Goal: Information Seeking & Learning: Compare options

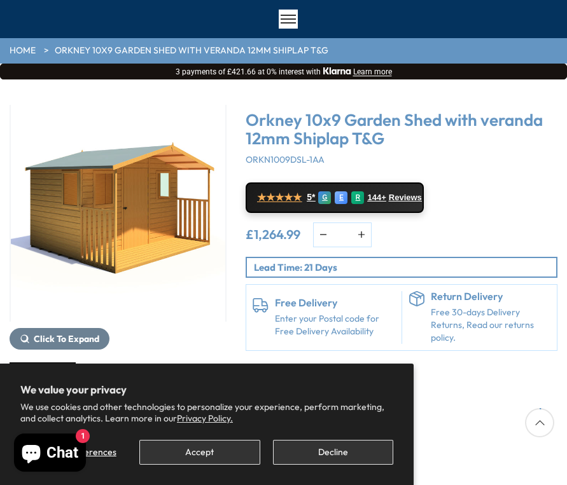
scroll to position [73, 0]
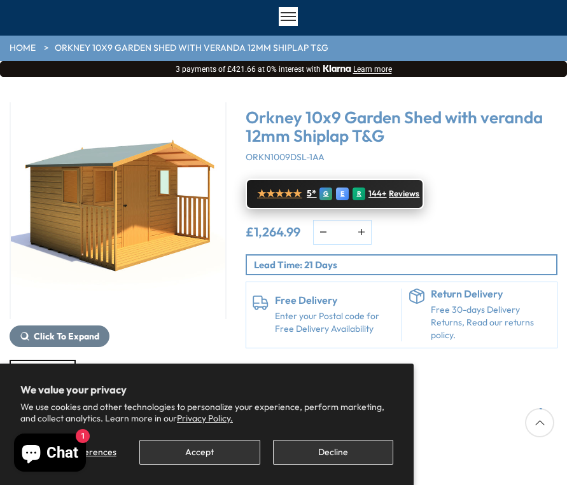
click at [277, 193] on span "★★★★★" at bounding box center [279, 194] width 45 height 12
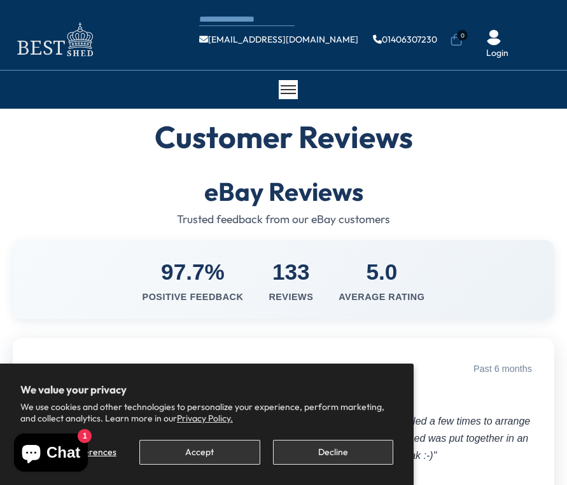
click at [78, 38] on img at bounding box center [54, 39] width 89 height 41
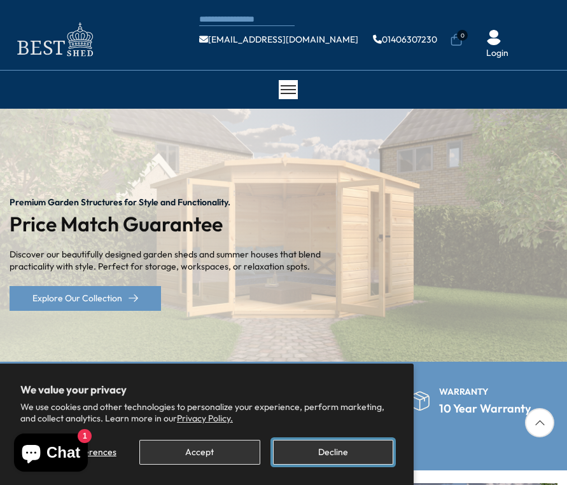
click at [330, 456] on button "Decline" at bounding box center [333, 452] width 120 height 25
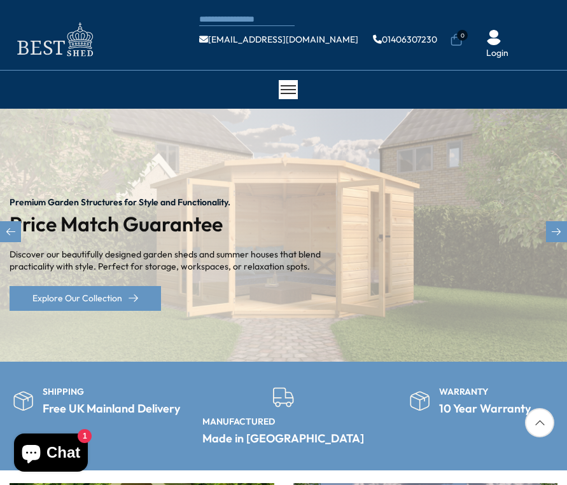
click at [456, 259] on div "Premium Garden Structures for Style and Functionality. Price Match Guarantee Di…" at bounding box center [283, 235] width 567 height 253
click at [555, 228] on div "Next slide" at bounding box center [556, 231] width 21 height 21
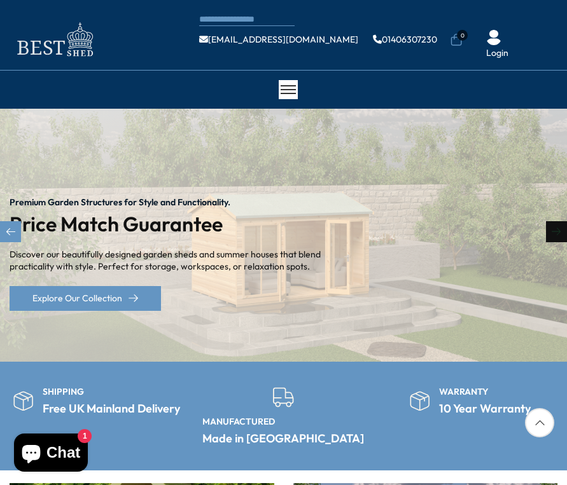
click at [555, 228] on div "Next slide" at bounding box center [556, 231] width 21 height 21
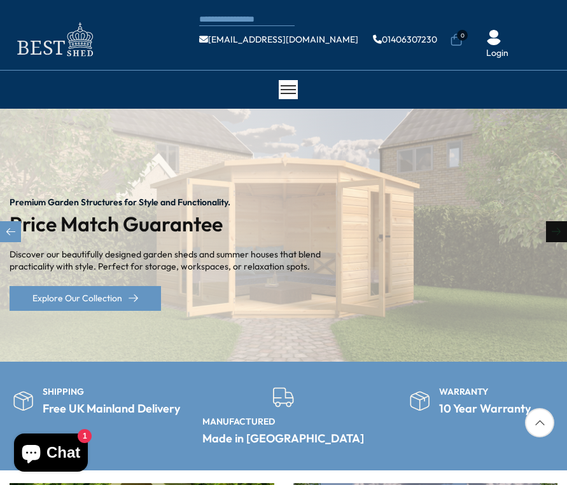
click at [555, 228] on div "Next slide" at bounding box center [556, 231] width 21 height 21
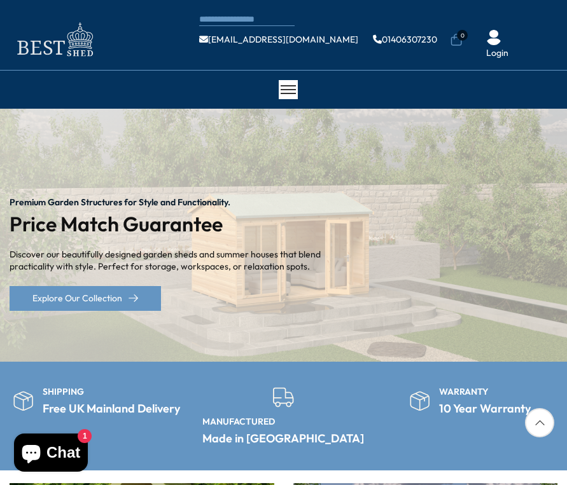
click at [288, 89] on span at bounding box center [288, 89] width 15 height 1
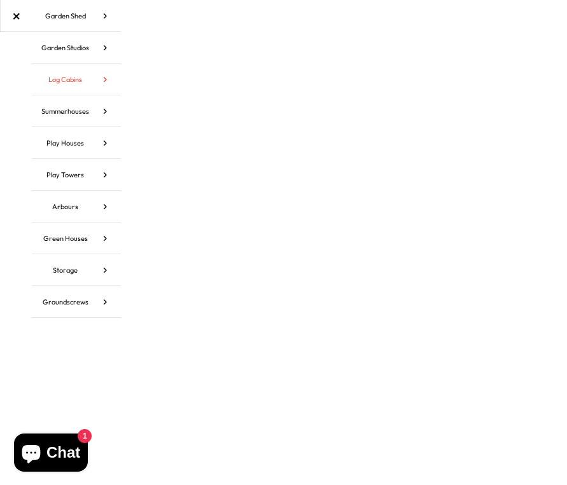
click at [60, 79] on link "Log Cabins" at bounding box center [76, 80] width 89 height 32
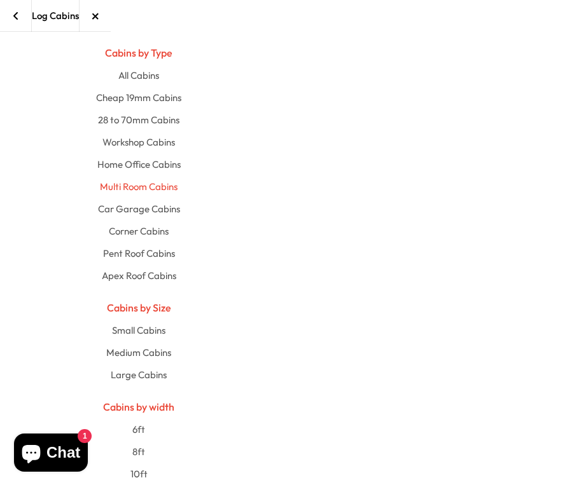
click at [137, 185] on link "Multi Room Cabins" at bounding box center [138, 187] width 632 height 22
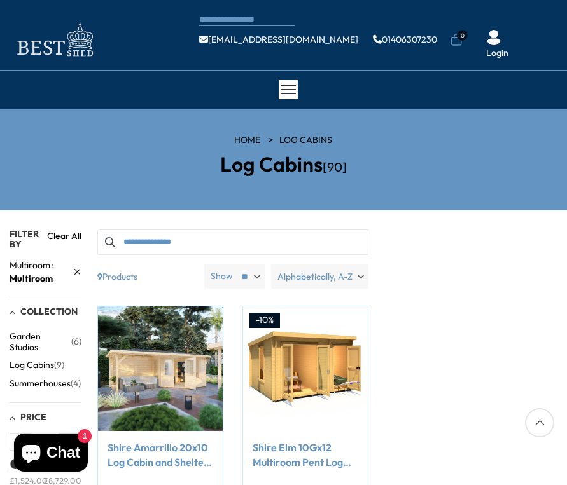
click at [84, 39] on img at bounding box center [54, 39] width 89 height 41
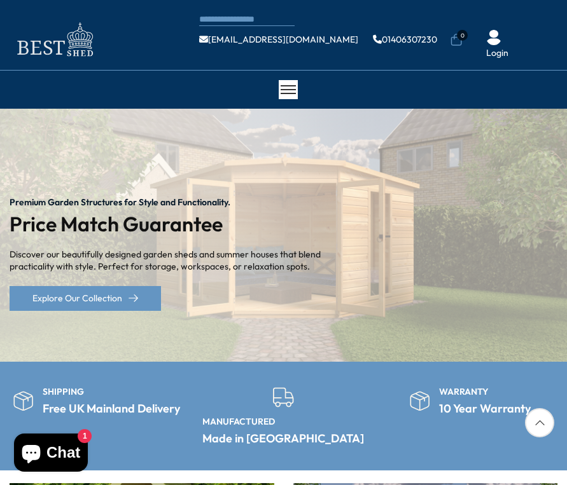
click at [284, 90] on span at bounding box center [288, 89] width 15 height 1
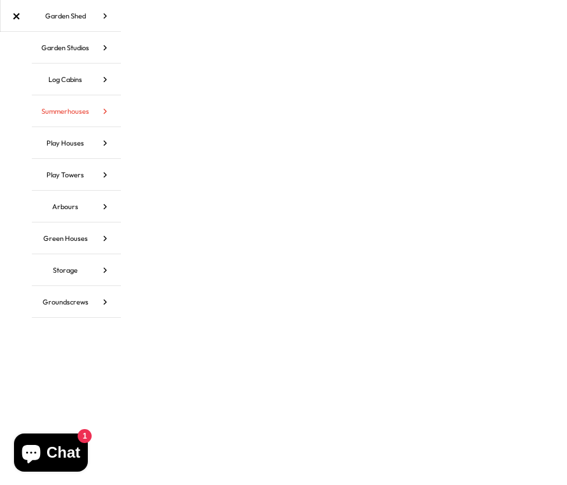
click at [78, 109] on link "Summerhouses" at bounding box center [76, 111] width 89 height 32
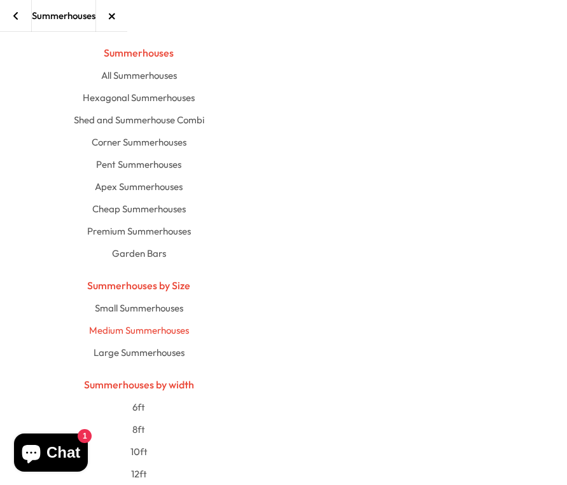
click at [162, 326] on link "Medium Summerhouses" at bounding box center [138, 330] width 632 height 22
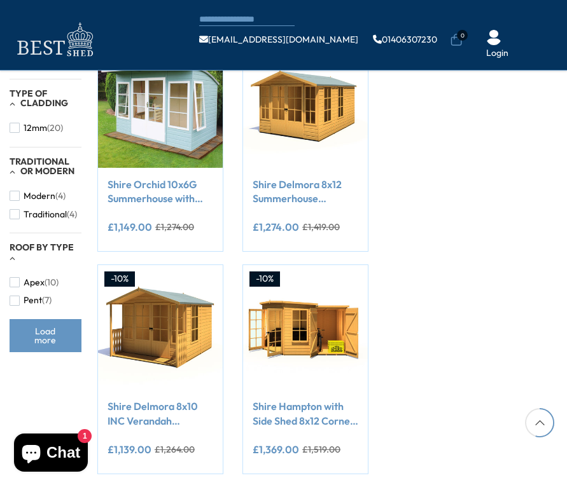
scroll to position [865, 0]
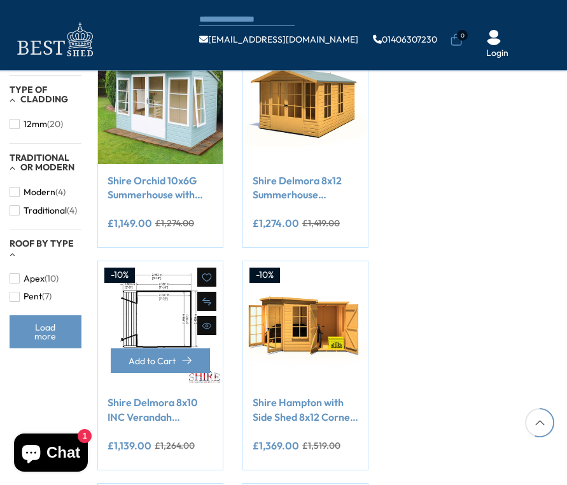
click at [158, 328] on img at bounding box center [160, 323] width 125 height 125
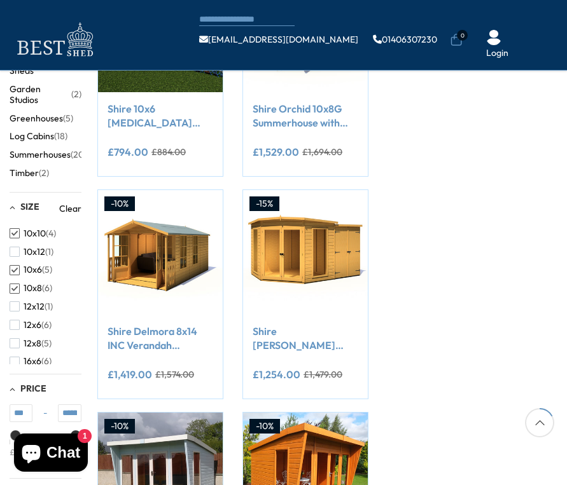
scroll to position [270, 0]
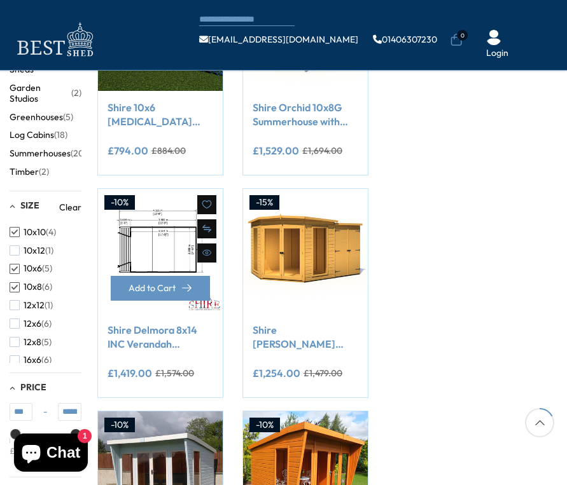
click at [146, 245] on img at bounding box center [160, 251] width 125 height 125
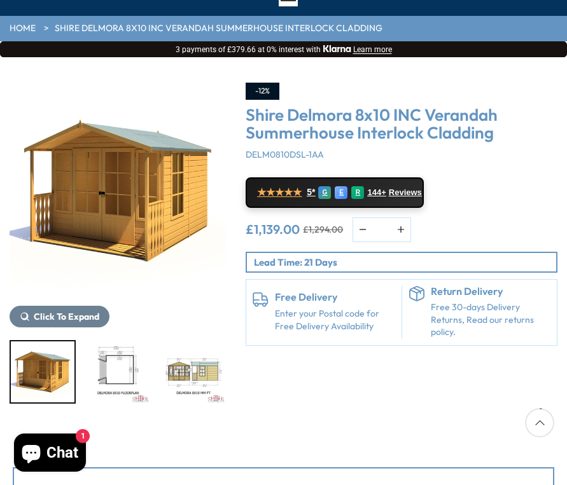
scroll to position [101, 0]
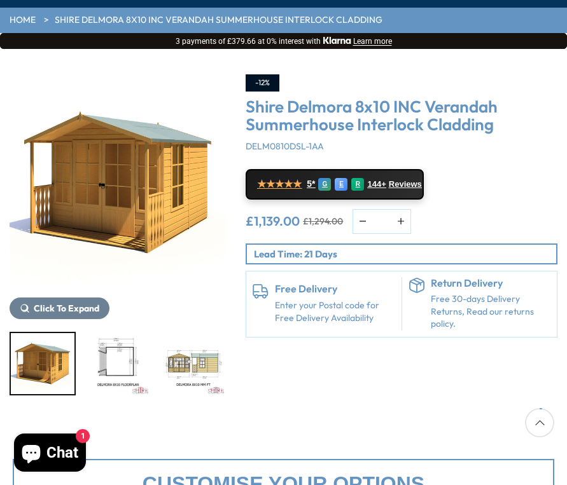
click at [151, 214] on img "1 / 9" at bounding box center [118, 182] width 217 height 217
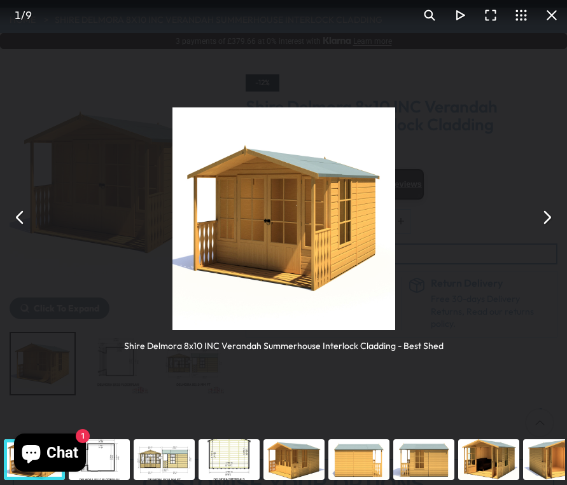
click at [548, 218] on button "You can close this modal content with the ESC key" at bounding box center [546, 217] width 31 height 31
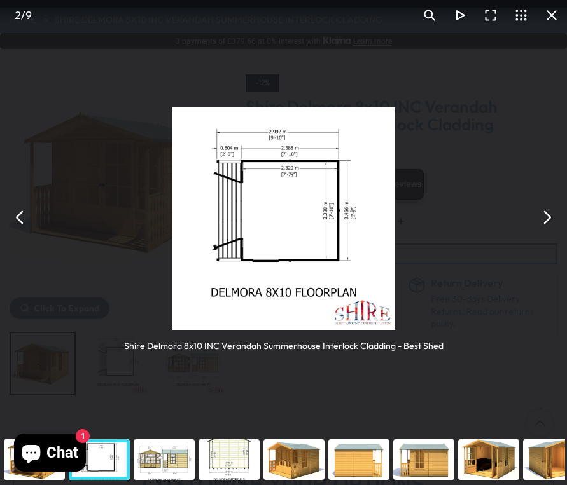
click at [548, 218] on button "You can close this modal content with the ESC key" at bounding box center [546, 217] width 31 height 31
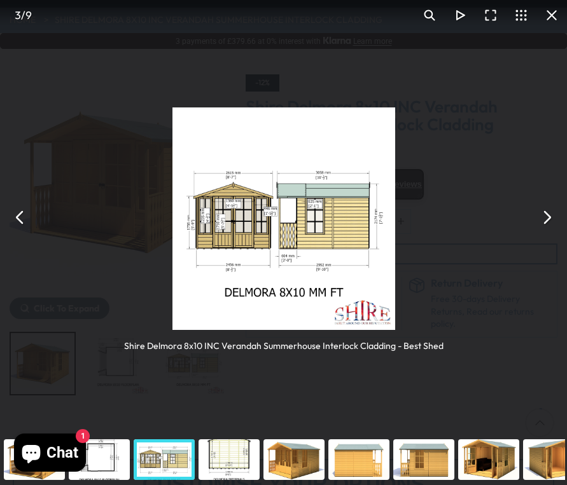
click at [548, 218] on button "You can close this modal content with the ESC key" at bounding box center [546, 217] width 31 height 31
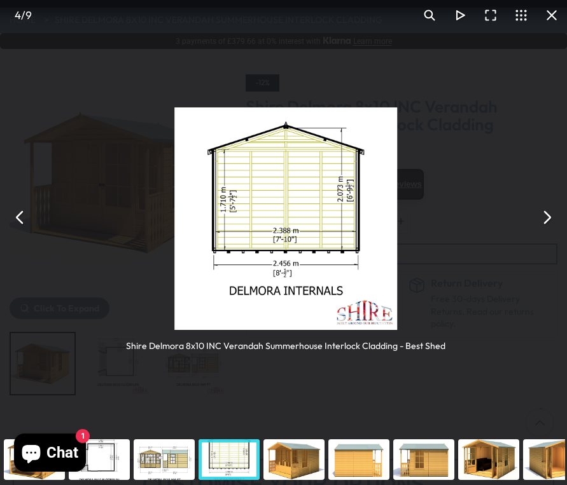
click at [548, 218] on button "You can close this modal content with the ESC key" at bounding box center [546, 217] width 31 height 31
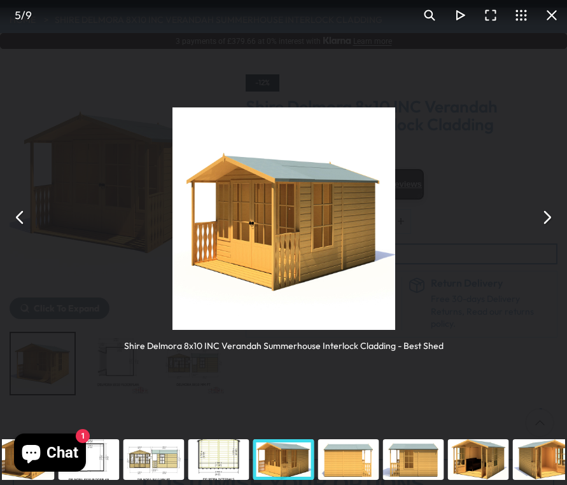
click at [548, 218] on button "You can close this modal content with the ESC key" at bounding box center [546, 217] width 31 height 31
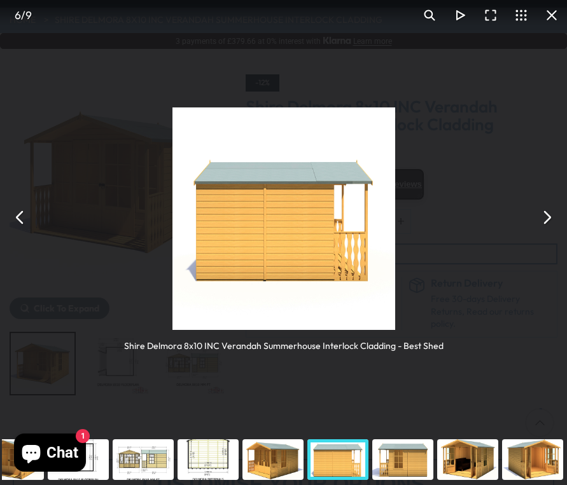
click at [548, 218] on button "You can close this modal content with the ESC key" at bounding box center [546, 217] width 31 height 31
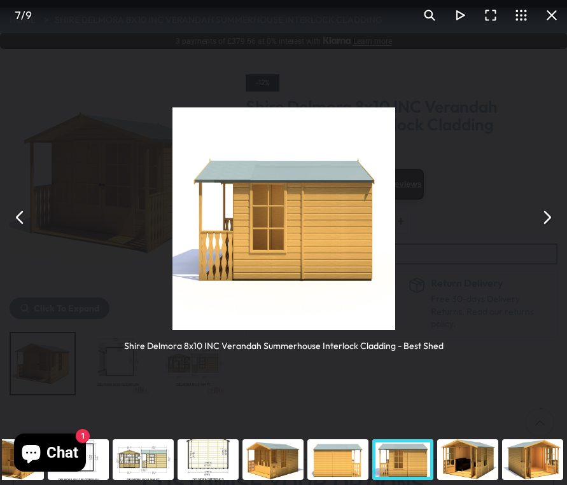
click at [548, 218] on button "You can close this modal content with the ESC key" at bounding box center [546, 217] width 31 height 31
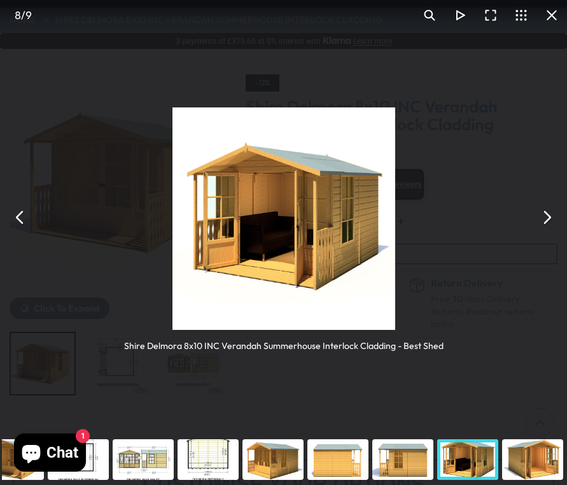
click at [548, 218] on button "You can close this modal content with the ESC key" at bounding box center [546, 217] width 31 height 31
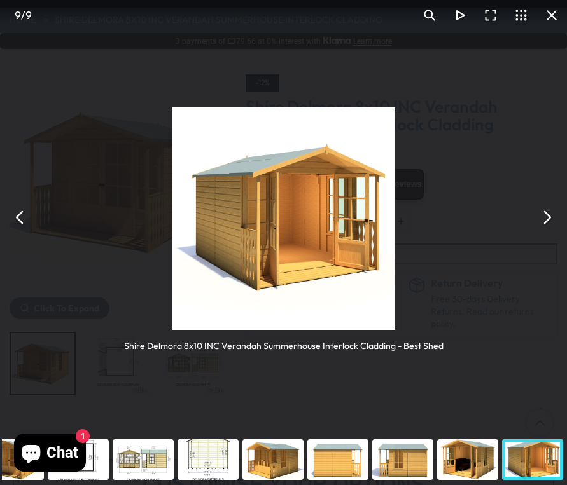
click at [546, 218] on button "You can close this modal content with the ESC key" at bounding box center [546, 217] width 31 height 31
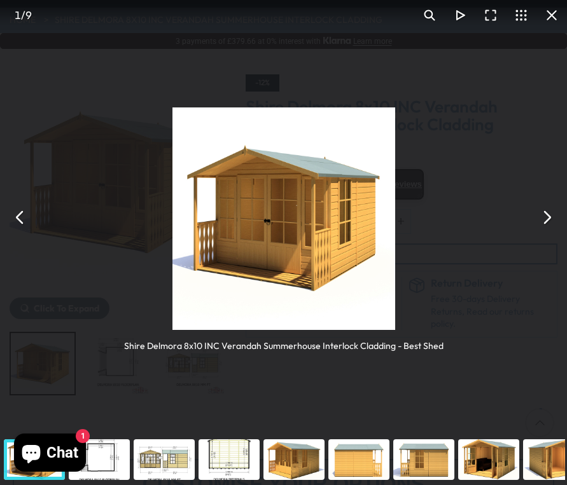
click at [546, 218] on button "You can close this modal content with the ESC key" at bounding box center [546, 217] width 31 height 31
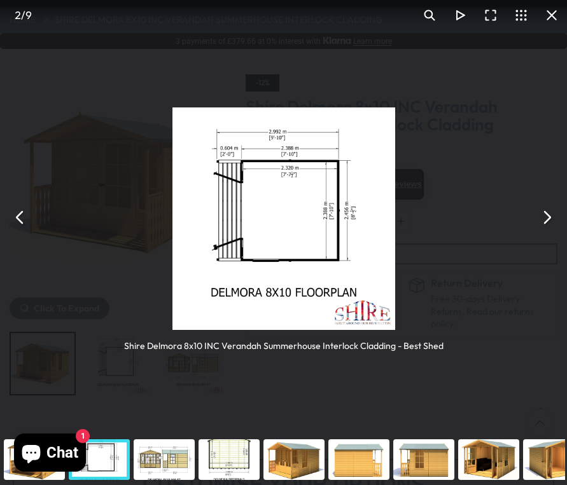
click at [546, 218] on button "You can close this modal content with the ESC key" at bounding box center [546, 217] width 31 height 31
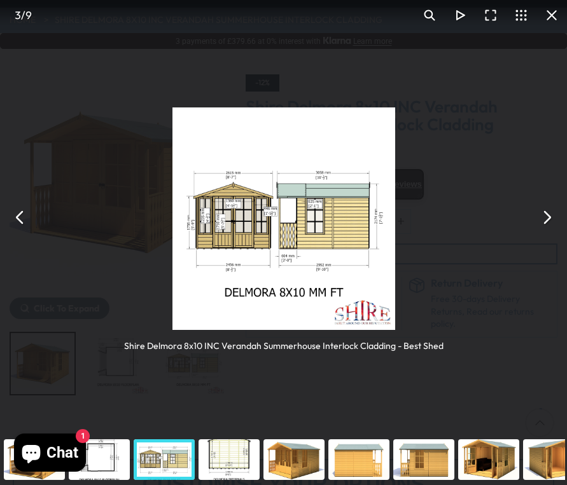
click at [17, 213] on button "You can close this modal content with the ESC key" at bounding box center [20, 217] width 31 height 31
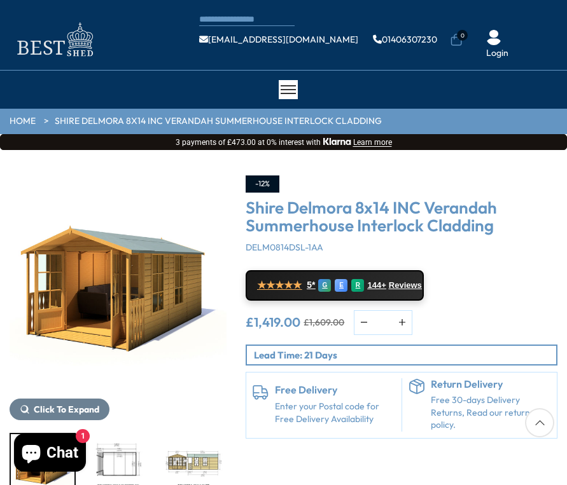
click at [136, 305] on img "1 / 9" at bounding box center [118, 284] width 217 height 217
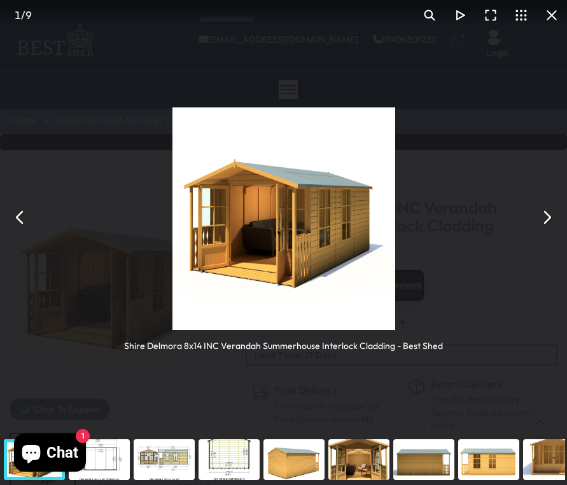
click at [548, 215] on button "You can close this modal content with the ESC key" at bounding box center [546, 217] width 31 height 31
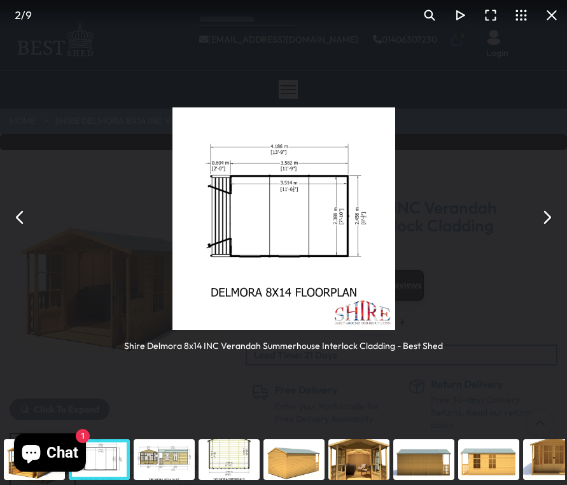
click at [548, 214] on button "You can close this modal content with the ESC key" at bounding box center [546, 217] width 31 height 31
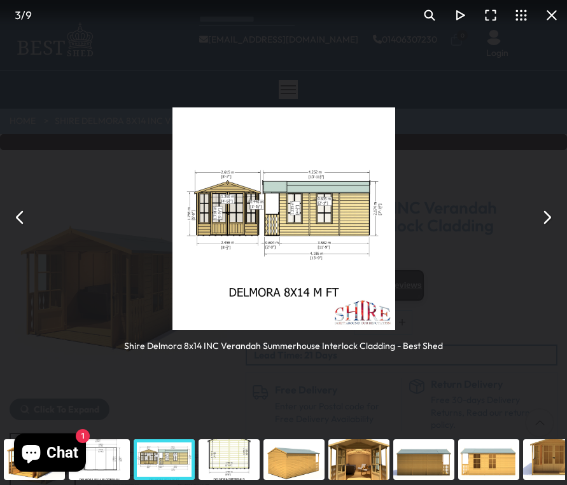
click at [20, 216] on button "You can close this modal content with the ESC key" at bounding box center [20, 217] width 31 height 31
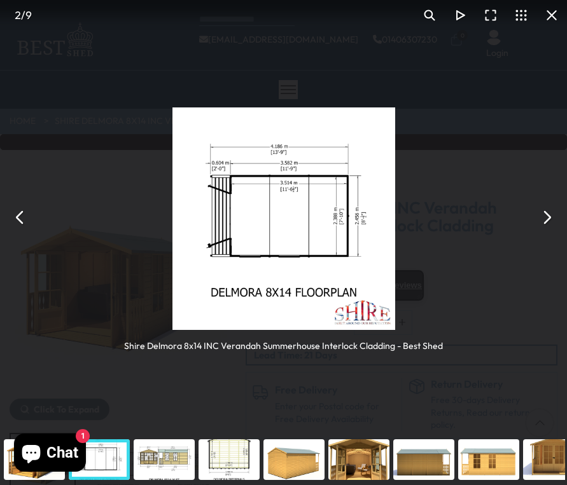
click at [549, 213] on button "You can close this modal content with the ESC key" at bounding box center [546, 217] width 31 height 31
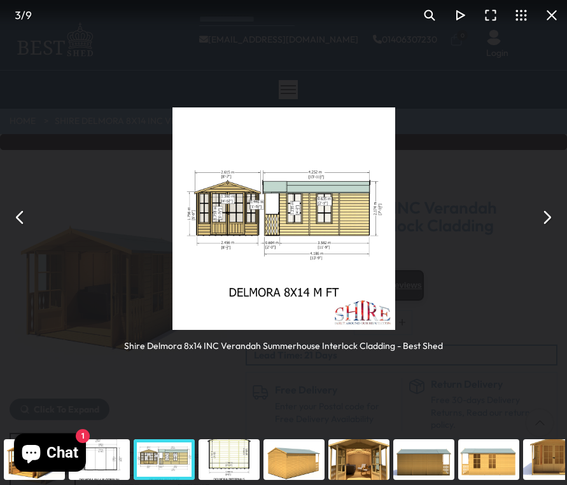
click at [279, 212] on img "You can close this modal content with the ESC key" at bounding box center [283, 219] width 223 height 223
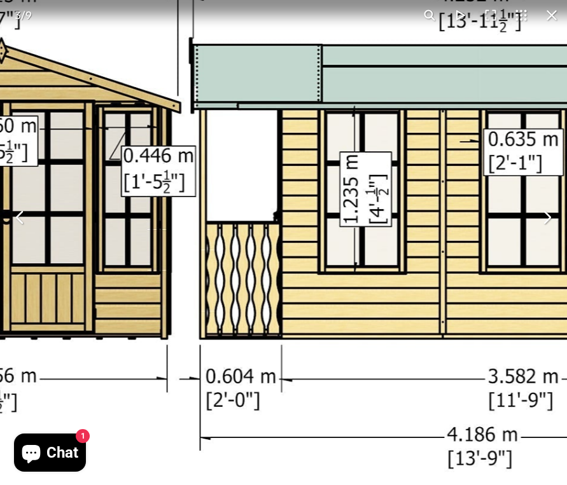
click at [279, 212] on img "You can close this modal content with the ESC key" at bounding box center [304, 246] width 1202 height 1202
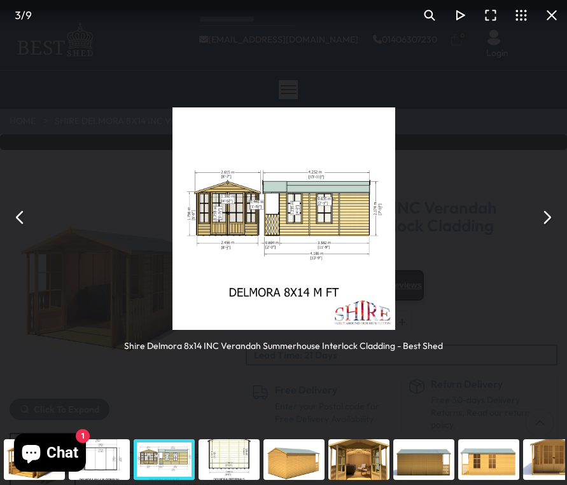
click at [279, 212] on img "You can close this modal content with the ESC key" at bounding box center [283, 219] width 223 height 223
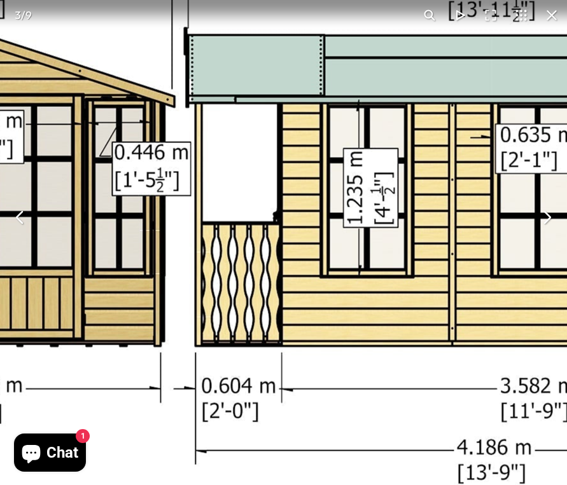
click at [388, 14] on div "3 / 9" at bounding box center [283, 15] width 567 height 31
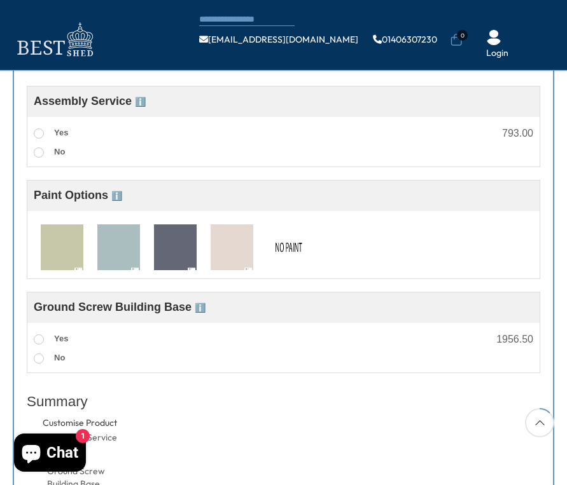
scroll to position [475, 0]
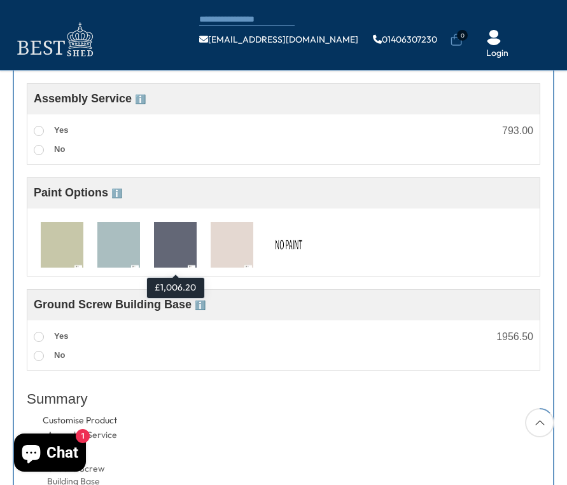
click at [168, 252] on img at bounding box center [175, 245] width 43 height 47
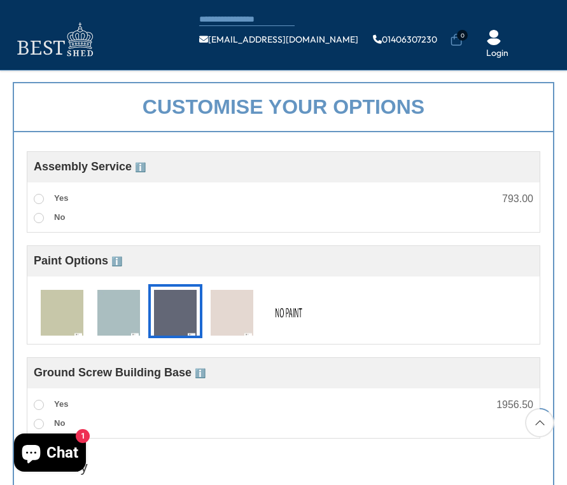
scroll to position [410, 0]
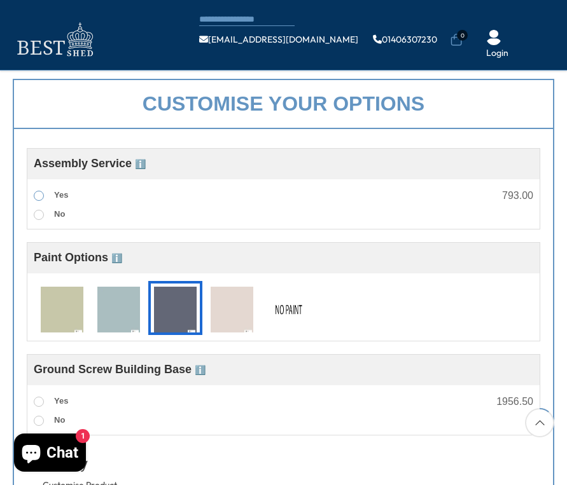
click at [38, 193] on span at bounding box center [39, 196] width 10 height 10
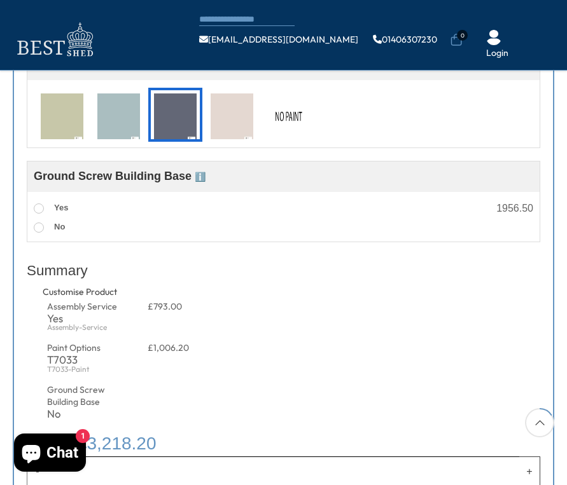
scroll to position [608, 0]
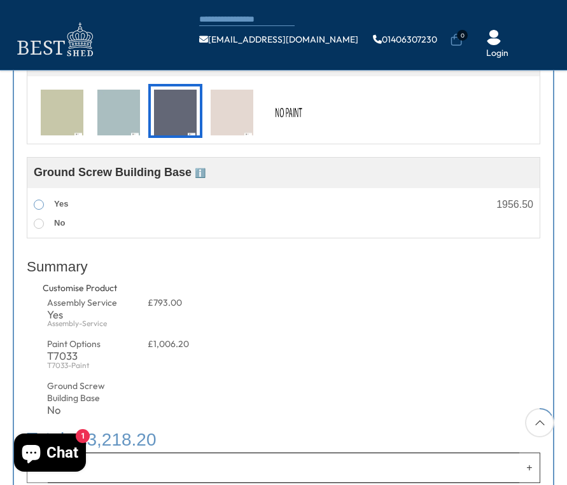
click at [40, 207] on span at bounding box center [39, 205] width 10 height 10
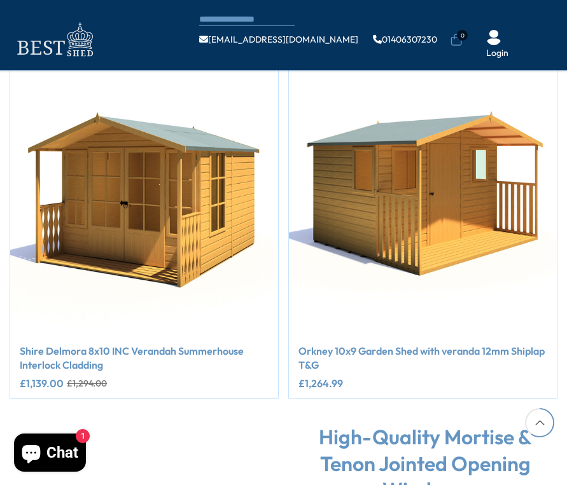
scroll to position [2248, 0]
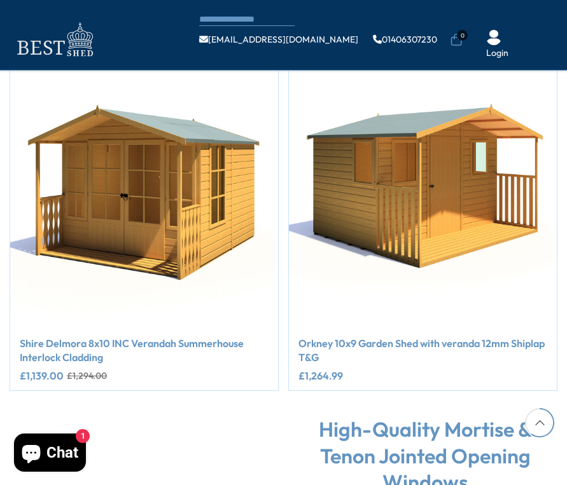
click at [408, 216] on img "2 / 2" at bounding box center [423, 193] width 268 height 268
click at [433, 196] on img "2 / 2" at bounding box center [423, 193] width 268 height 268
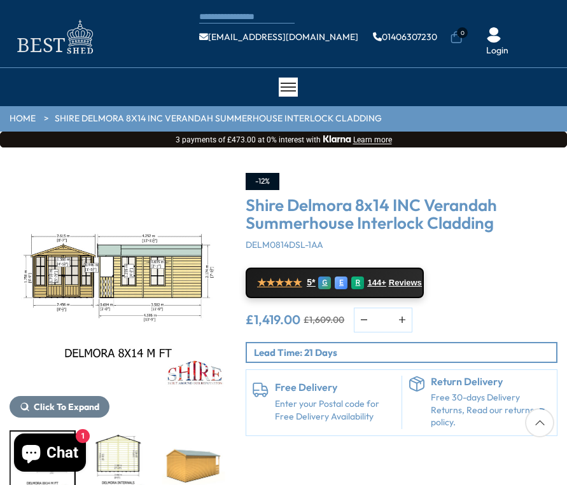
scroll to position [0, 0]
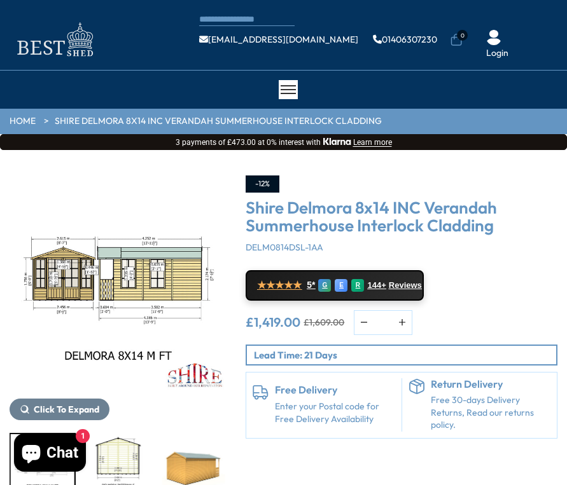
click at [72, 45] on img at bounding box center [54, 39] width 89 height 41
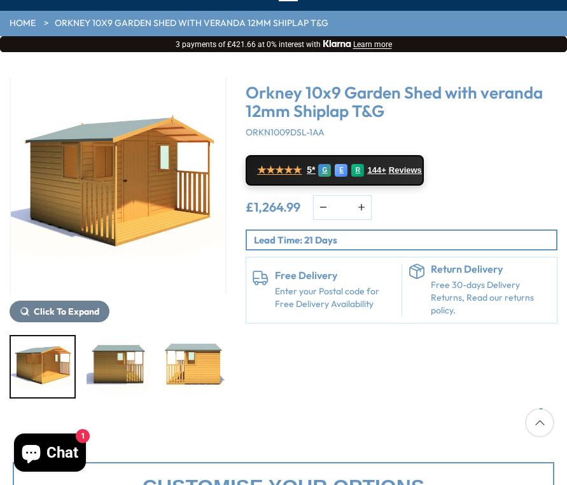
scroll to position [93, 0]
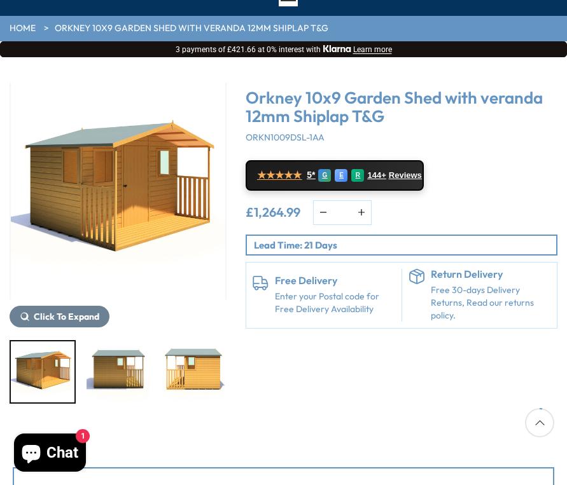
click at [116, 193] on img "1 / 10" at bounding box center [118, 191] width 217 height 217
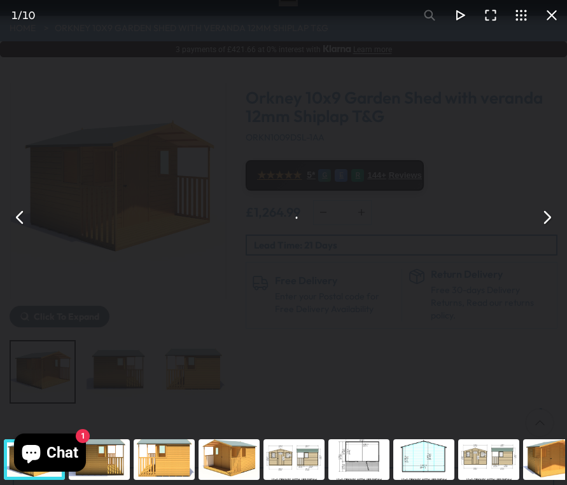
click at [116, 193] on div "Orkney 10x9 Garden Shed with veranda 12mm Shiplap T&G" at bounding box center [283, 217] width 567 height 435
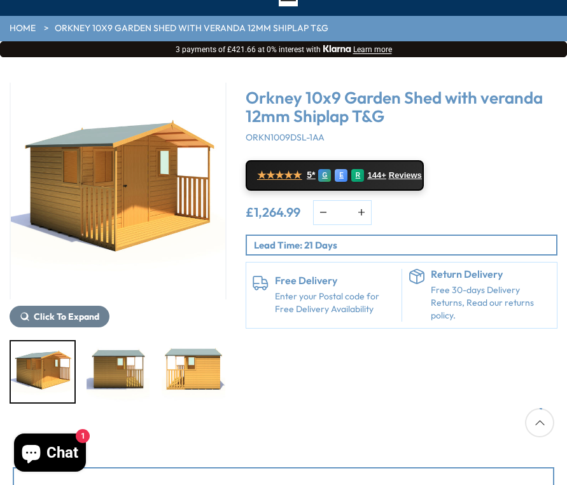
click at [116, 193] on img "1 / 10" at bounding box center [118, 191] width 217 height 217
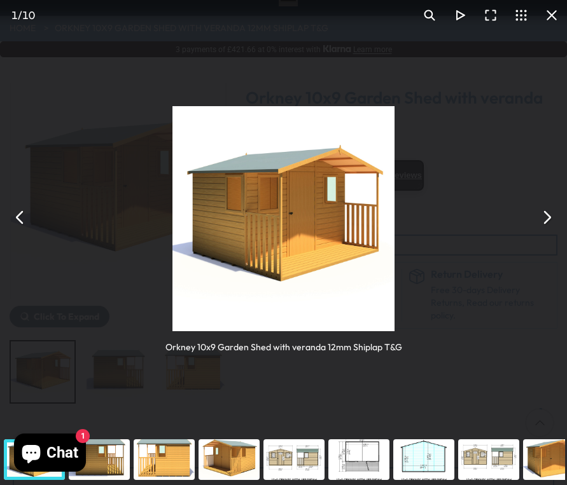
click at [548, 218] on button "You can close this modal content with the ESC key" at bounding box center [546, 217] width 31 height 31
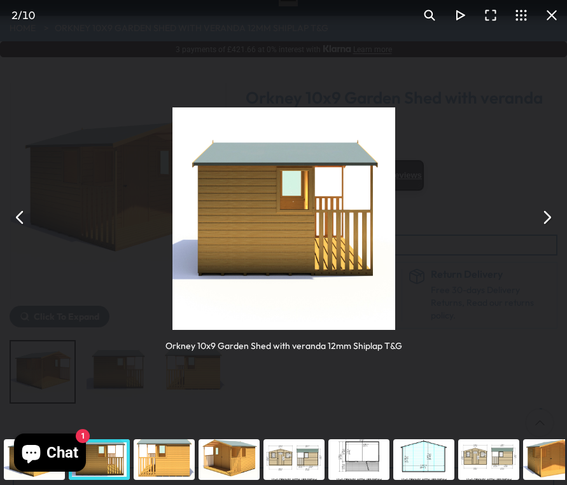
click at [545, 218] on button "You can close this modal content with the ESC key" at bounding box center [546, 217] width 31 height 31
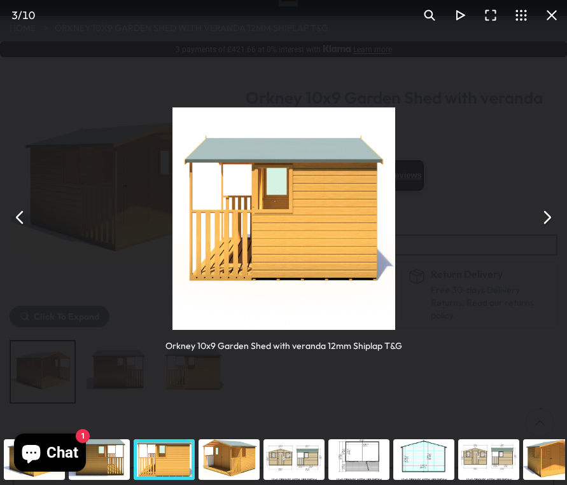
click at [545, 218] on button "You can close this modal content with the ESC key" at bounding box center [546, 217] width 31 height 31
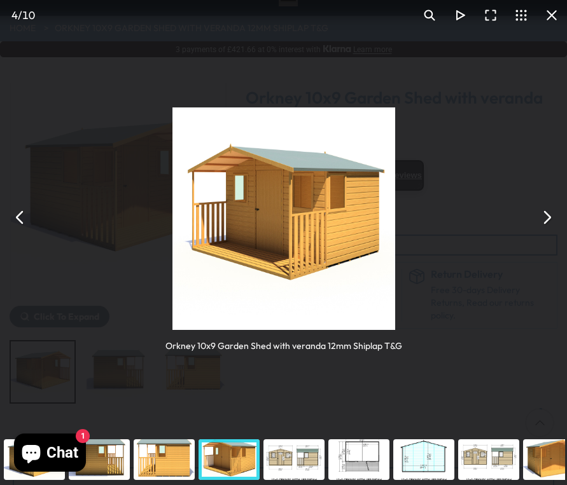
click at [545, 218] on button "You can close this modal content with the ESC key" at bounding box center [546, 217] width 31 height 31
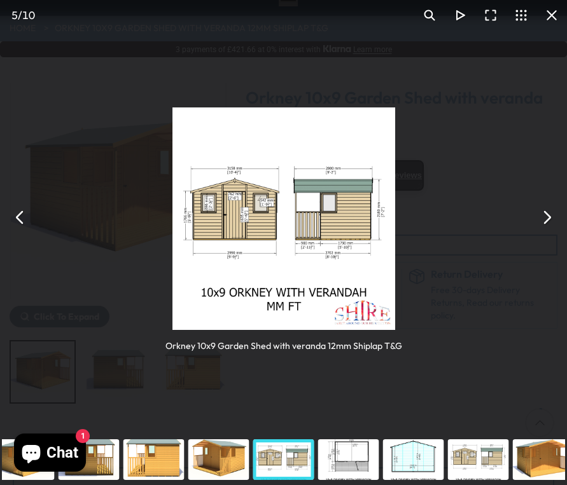
click at [547, 216] on button "You can close this modal content with the ESC key" at bounding box center [546, 217] width 31 height 31
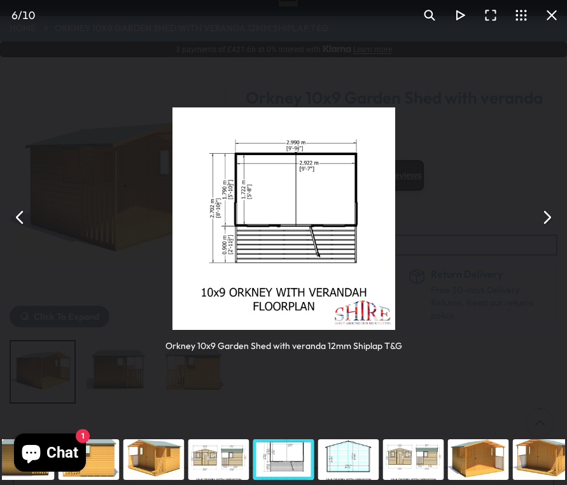
click at [17, 217] on button "You can close this modal content with the ESC key" at bounding box center [20, 217] width 31 height 31
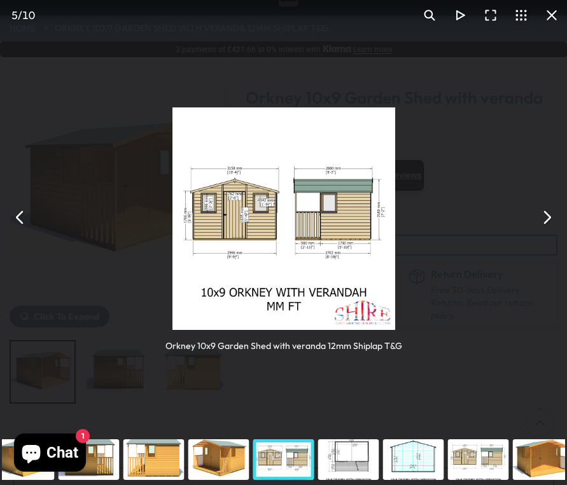
click at [17, 214] on button "You can close this modal content with the ESC key" at bounding box center [20, 217] width 31 height 31
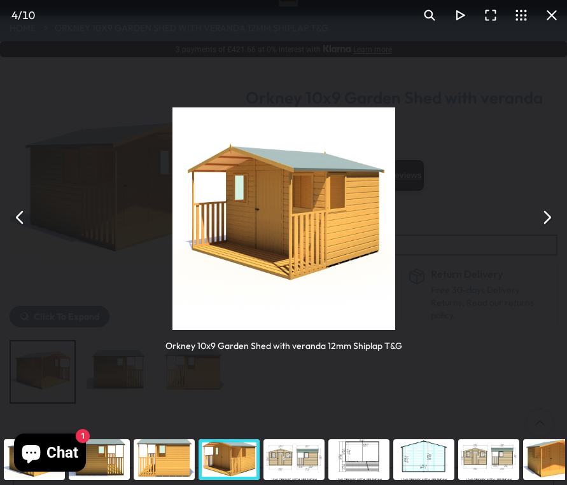
click at [546, 216] on button "You can close this modal content with the ESC key" at bounding box center [546, 217] width 31 height 31
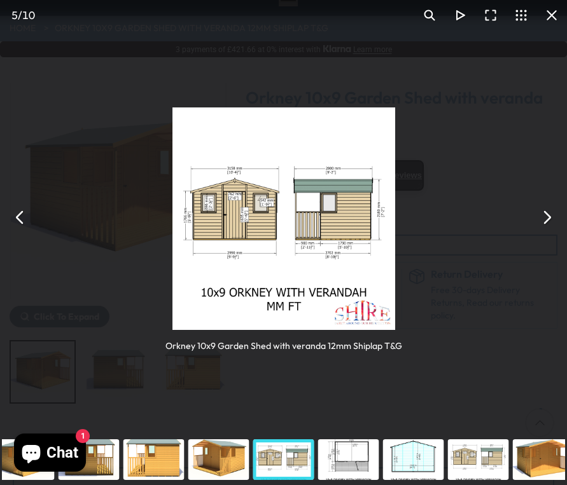
click at [546, 216] on button "You can close this modal content with the ESC key" at bounding box center [546, 217] width 31 height 31
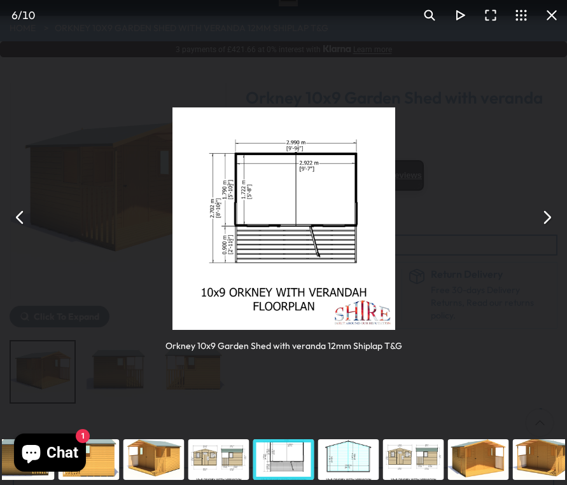
click at [546, 215] on button "You can close this modal content with the ESC key" at bounding box center [546, 217] width 31 height 31
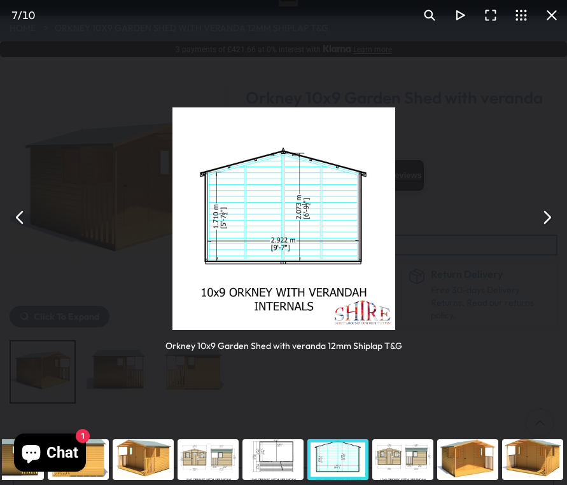
click at [17, 212] on button "You can close this modal content with the ESC key" at bounding box center [20, 217] width 31 height 31
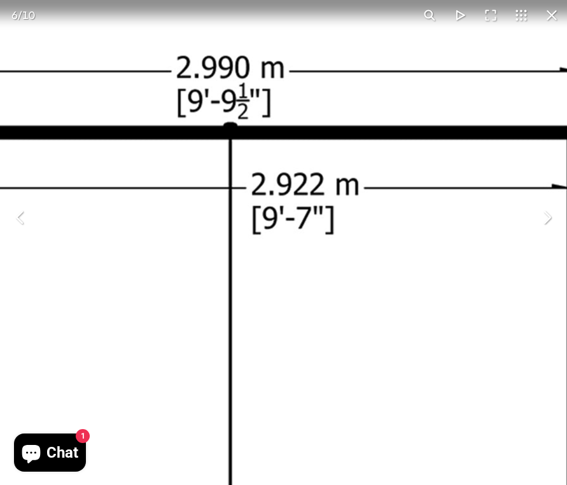
click at [554, 11] on button "You can close this modal content with the ESC key" at bounding box center [551, 15] width 31 height 31
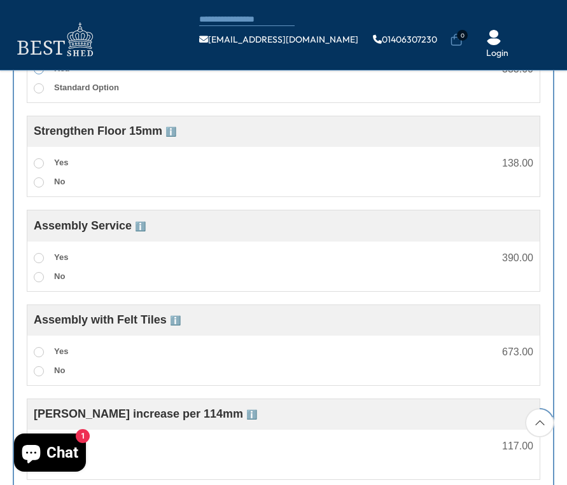
scroll to position [581, 0]
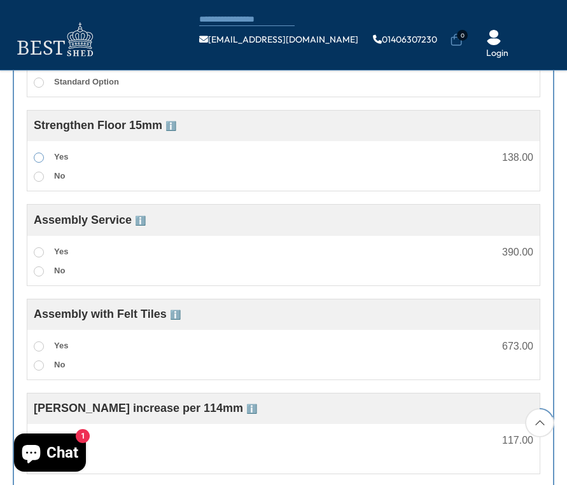
click at [39, 157] on span at bounding box center [39, 158] width 10 height 10
click at [37, 250] on span at bounding box center [39, 252] width 10 height 10
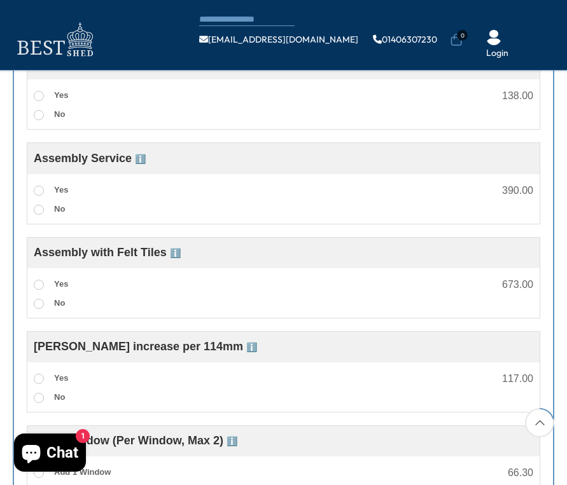
scroll to position [643, 0]
click at [36, 286] on span at bounding box center [39, 284] width 10 height 10
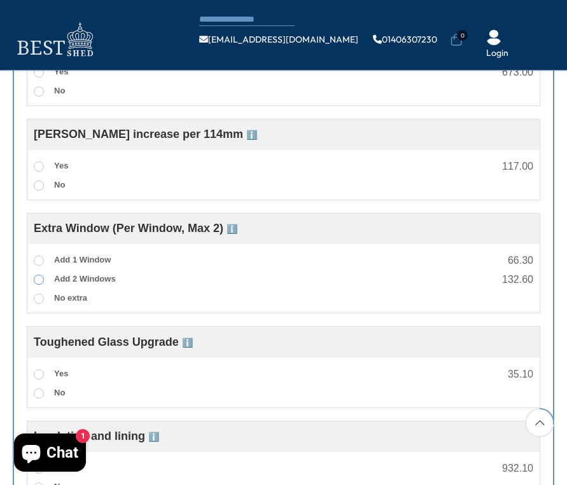
scroll to position [861, 0]
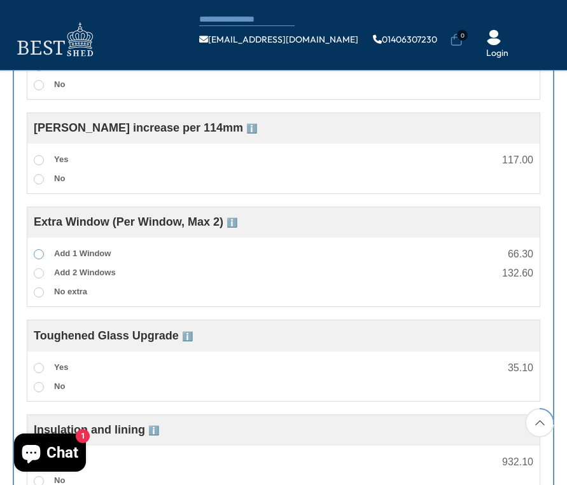
click at [36, 260] on span at bounding box center [39, 254] width 10 height 10
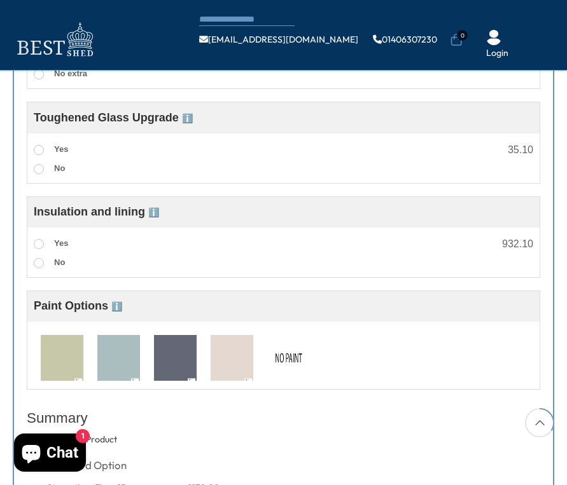
scroll to position [1071, 0]
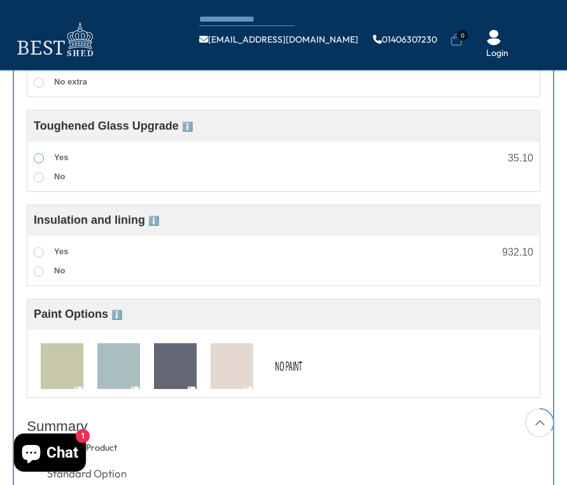
click at [36, 164] on span at bounding box center [39, 158] width 10 height 10
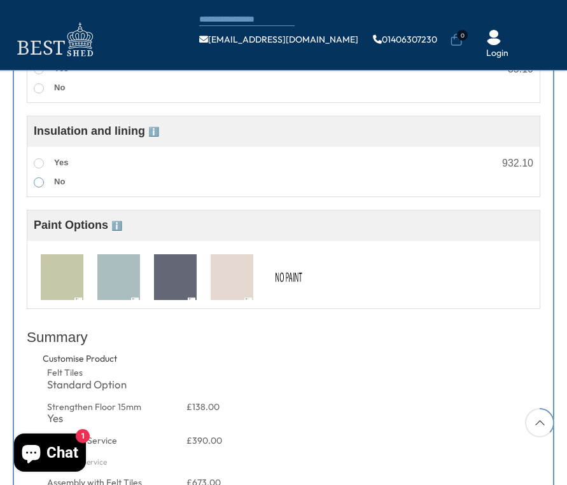
scroll to position [1162, 0]
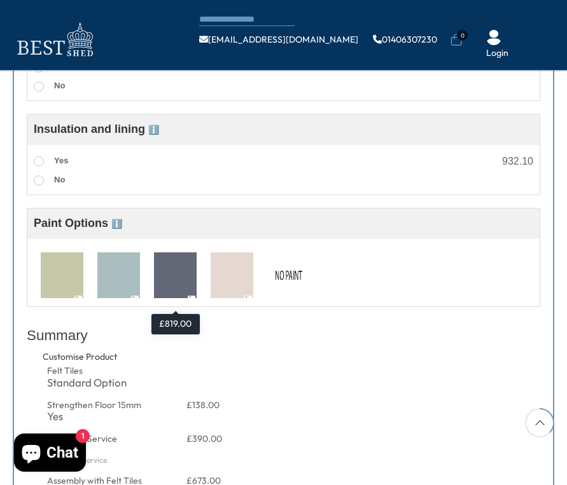
click at [172, 282] on img at bounding box center [175, 276] width 43 height 47
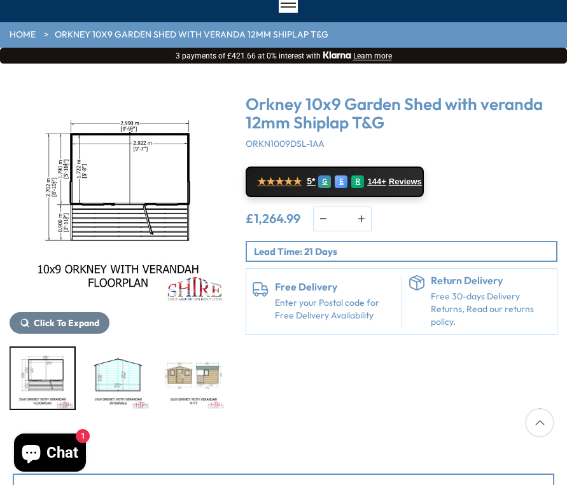
scroll to position [93, 0]
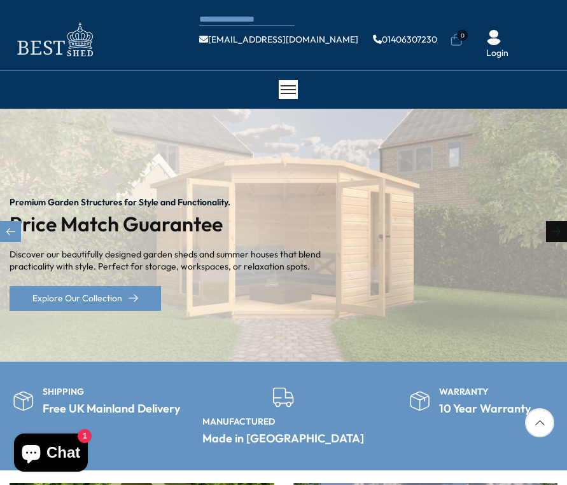
click at [561, 230] on div "Next slide" at bounding box center [556, 231] width 21 height 21
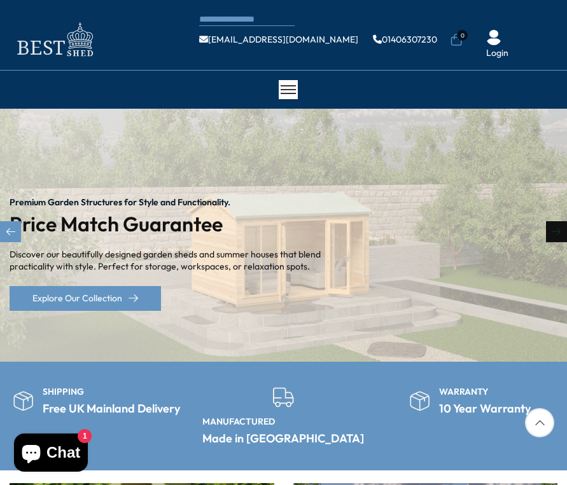
click at [561, 229] on div "Next slide" at bounding box center [556, 231] width 21 height 21
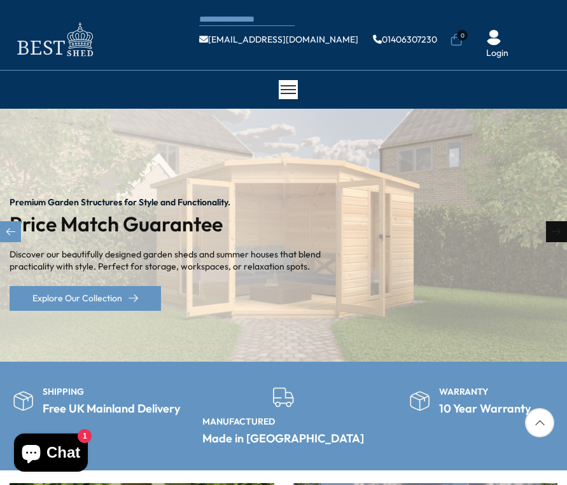
click at [561, 228] on div "Next slide" at bounding box center [556, 231] width 21 height 21
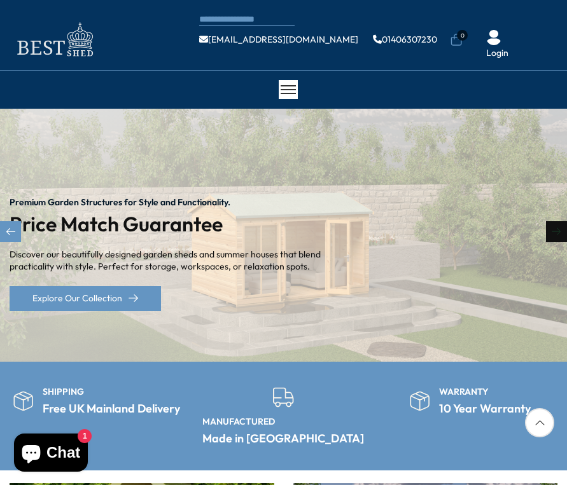
click at [561, 228] on div "Next slide" at bounding box center [556, 231] width 21 height 21
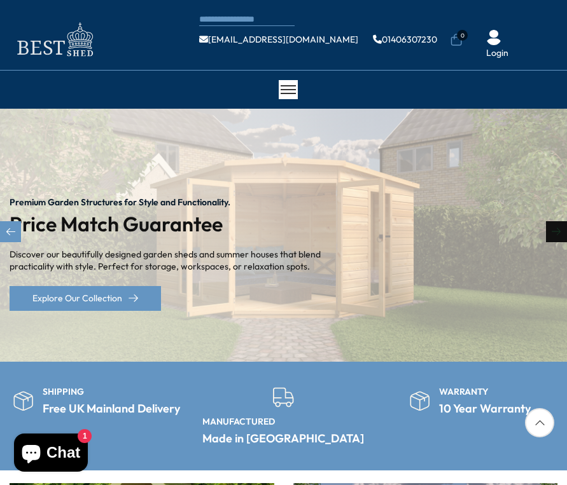
click at [561, 227] on div "Next slide" at bounding box center [556, 231] width 21 height 21
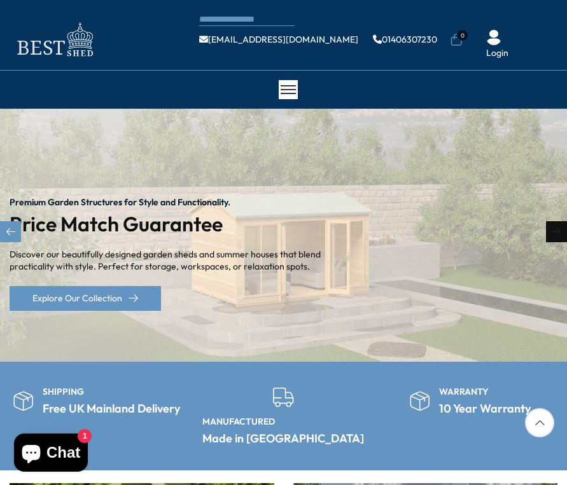
click at [561, 226] on div "Next slide" at bounding box center [556, 231] width 21 height 21
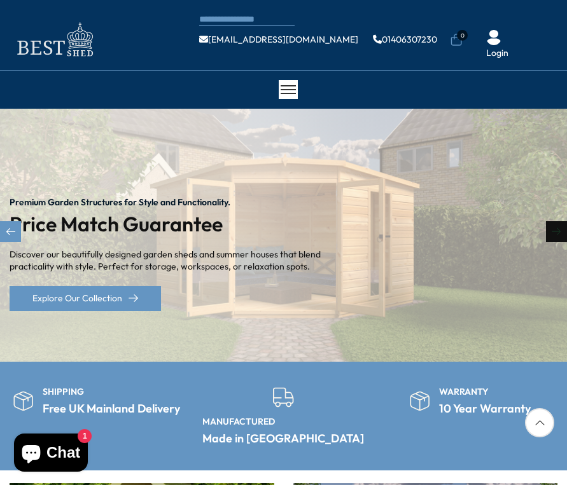
click at [561, 226] on div "Next slide" at bounding box center [556, 231] width 21 height 21
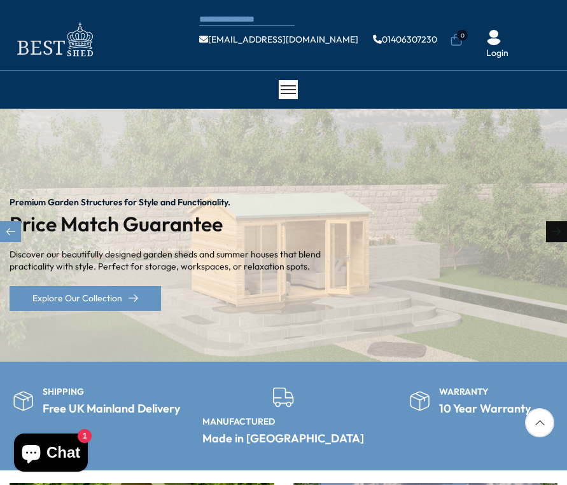
click at [561, 226] on div "Next slide" at bounding box center [556, 231] width 21 height 21
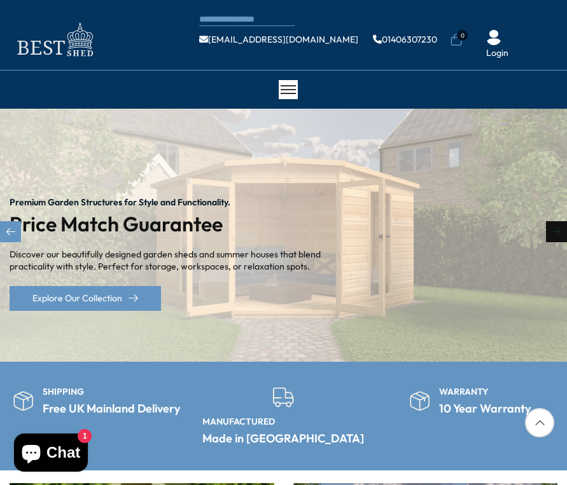
click at [561, 226] on div "Next slide" at bounding box center [556, 231] width 21 height 21
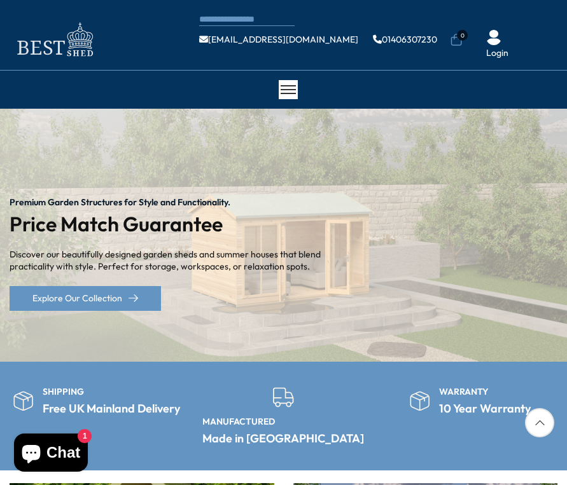
click at [44, 46] on img at bounding box center [54, 39] width 89 height 41
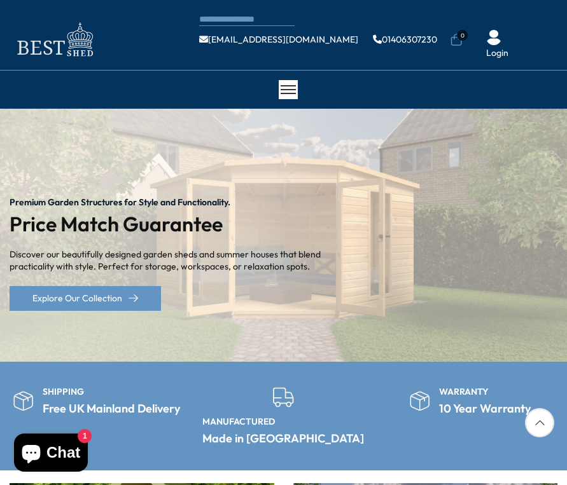
click at [43, 45] on img at bounding box center [54, 39] width 89 height 41
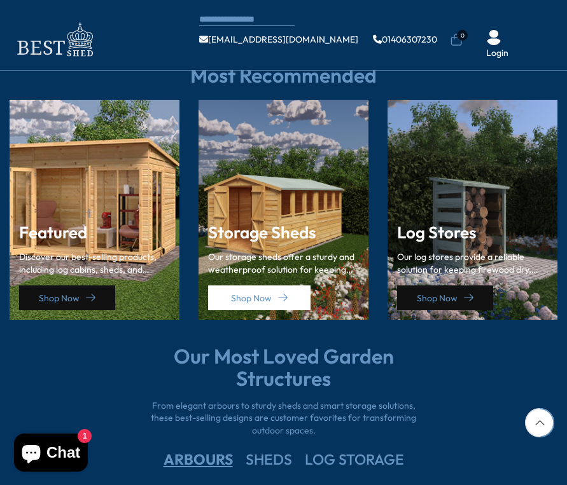
scroll to position [1615, 0]
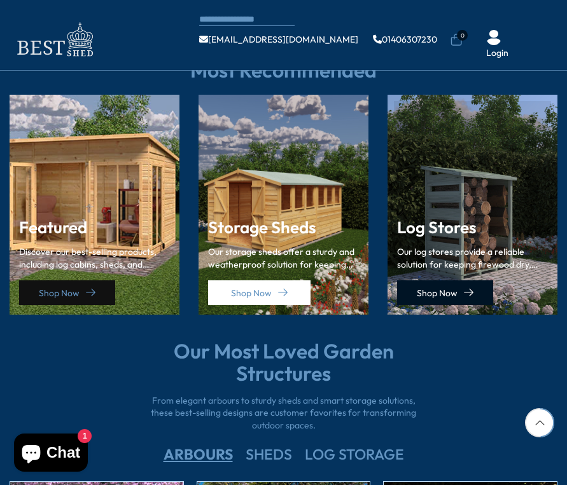
click at [442, 281] on link "Shop Now" at bounding box center [445, 293] width 96 height 25
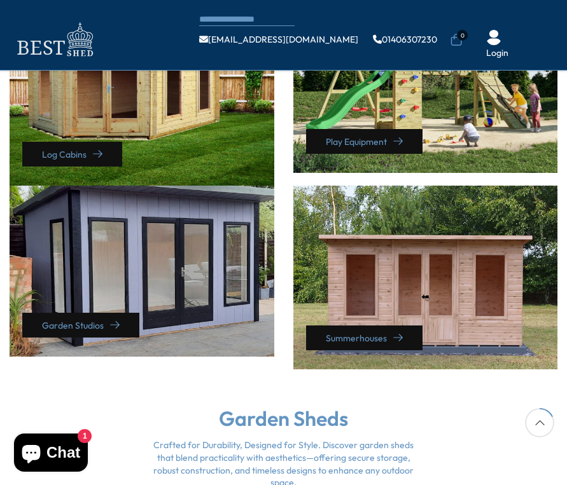
scroll to position [598, 0]
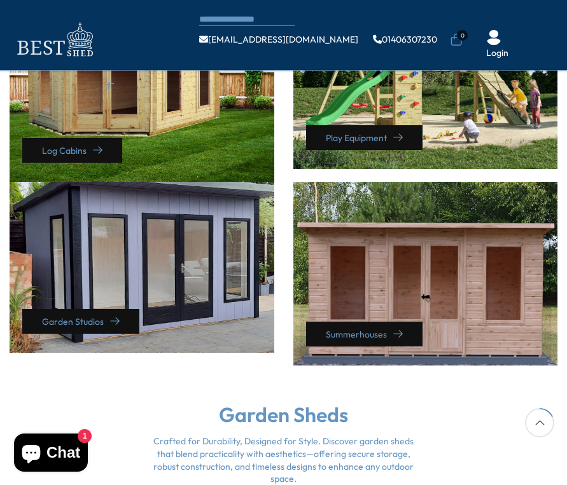
click at [412, 251] on div "Summerhouses" at bounding box center [425, 274] width 265 height 184
click at [453, 273] on div "Summerhouses" at bounding box center [425, 274] width 265 height 184
click at [387, 322] on link "Summerhouses" at bounding box center [364, 334] width 116 height 25
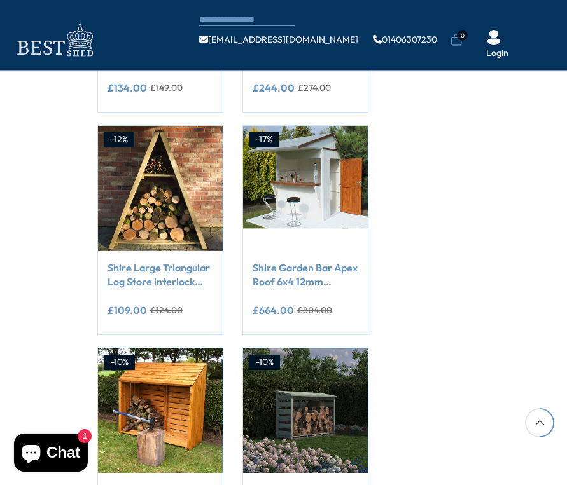
scroll to position [776, 0]
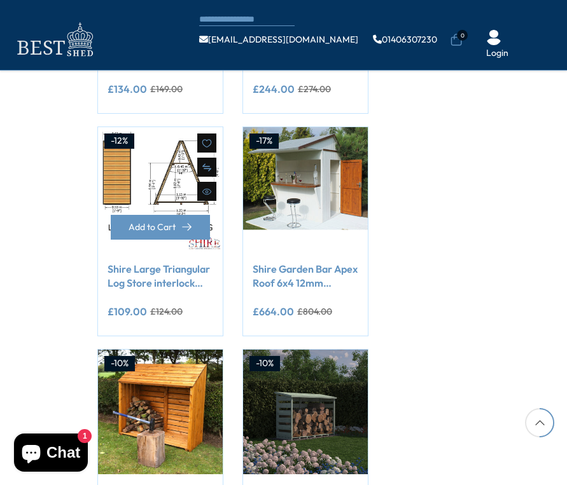
click at [166, 177] on img at bounding box center [160, 189] width 125 height 125
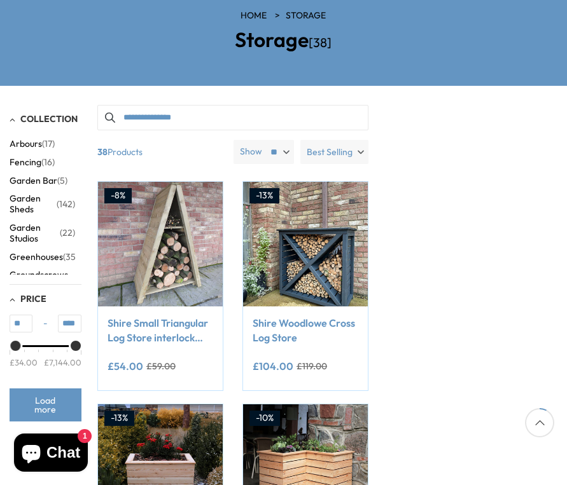
scroll to position [129, 0]
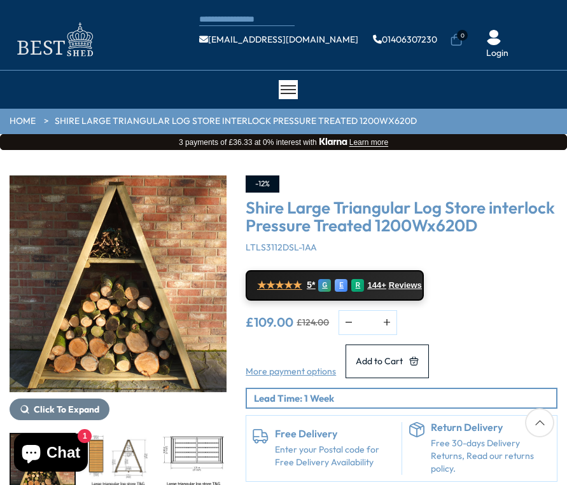
click at [130, 450] on img "2 / 8" at bounding box center [119, 465] width 64 height 61
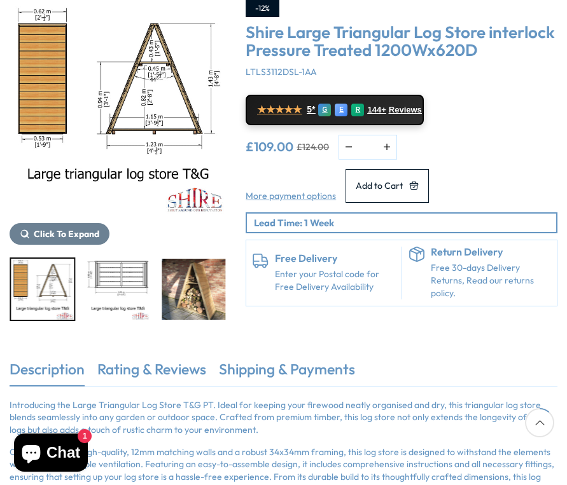
scroll to position [178, 0]
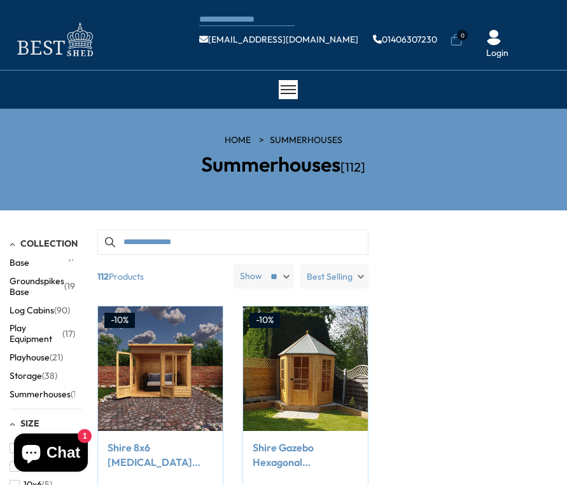
scroll to position [149, 0]
click at [29, 309] on span "Log Cabins" at bounding box center [32, 309] width 45 height 11
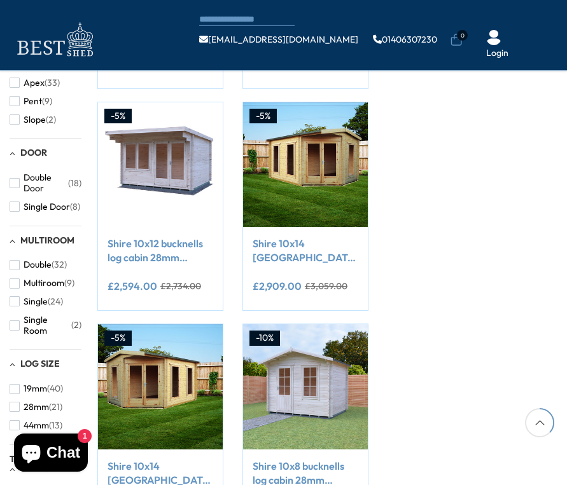
scroll to position [577, 0]
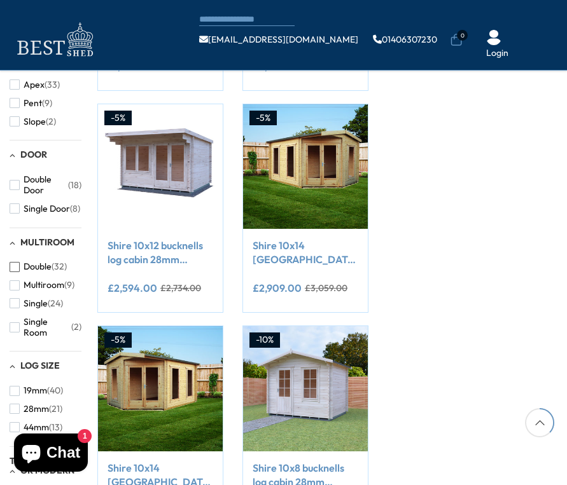
click at [34, 266] on span "Double" at bounding box center [38, 266] width 28 height 11
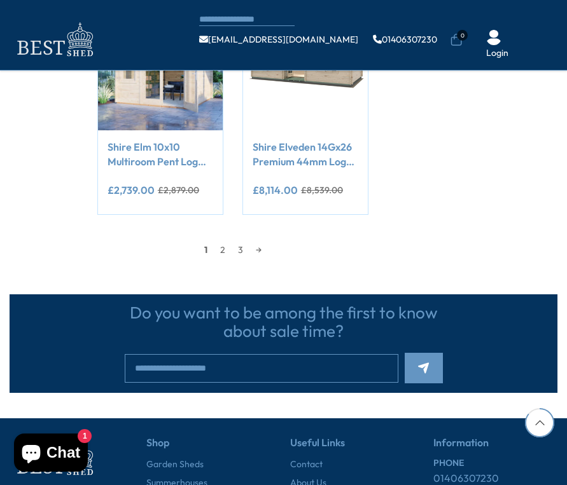
scroll to position [1339, 0]
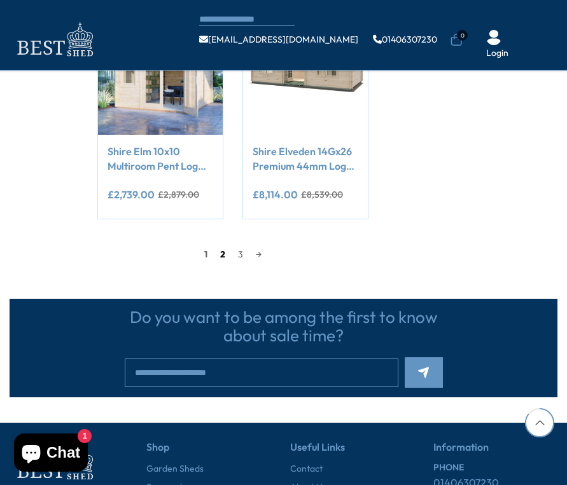
click at [220, 256] on link "2" at bounding box center [223, 254] width 18 height 19
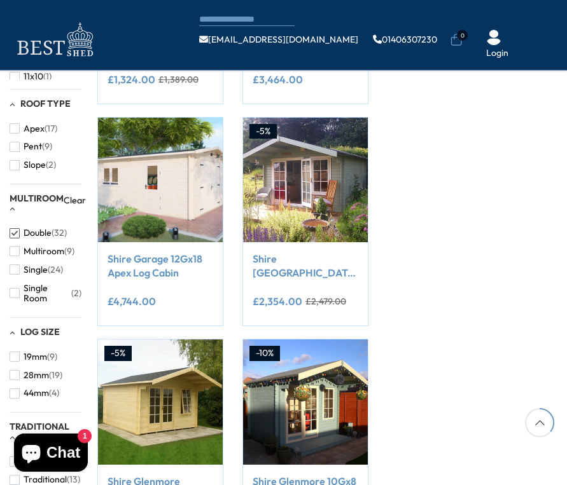
scroll to position [566, 0]
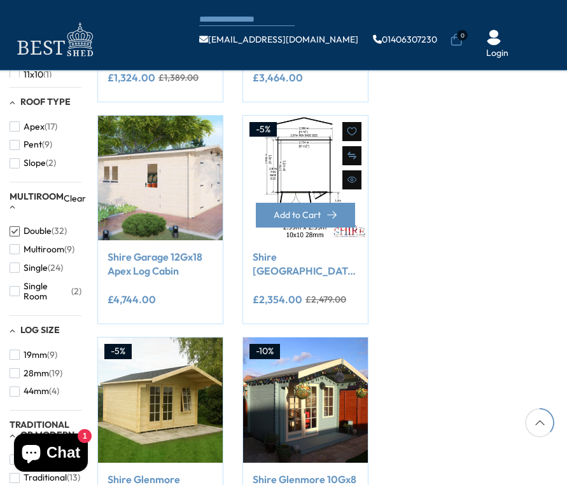
click at [291, 169] on img at bounding box center [305, 178] width 125 height 125
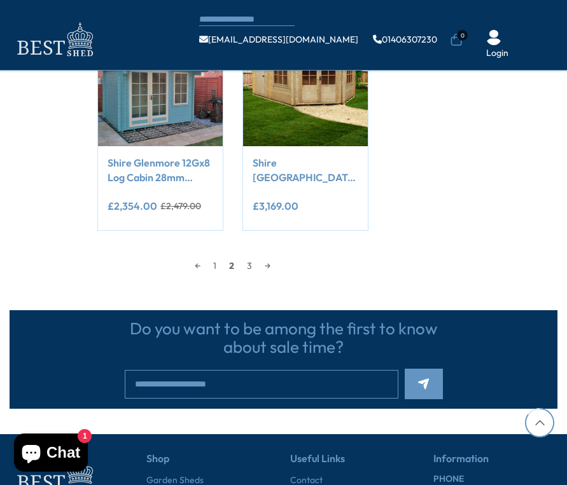
scroll to position [1328, 0]
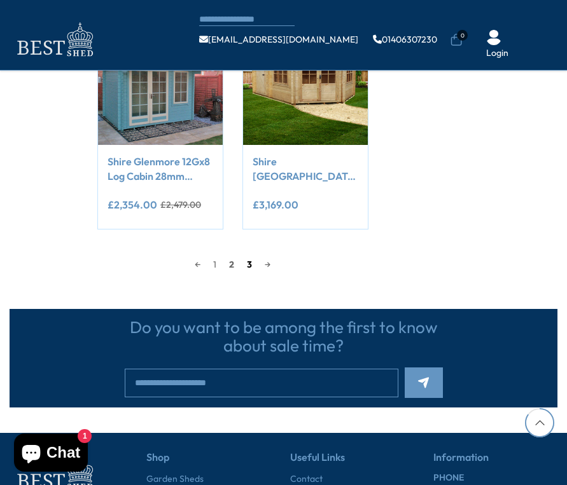
click at [247, 265] on link "3" at bounding box center [249, 264] width 18 height 19
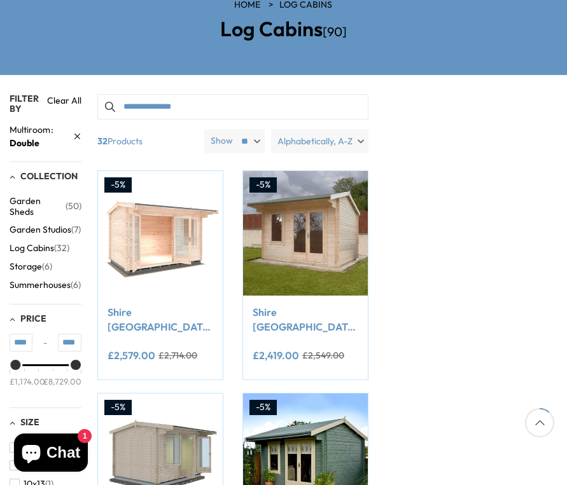
scroll to position [133, 0]
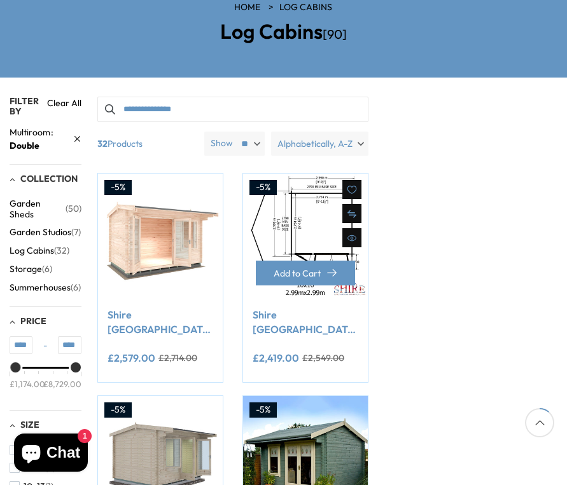
click at [311, 228] on img at bounding box center [305, 236] width 125 height 125
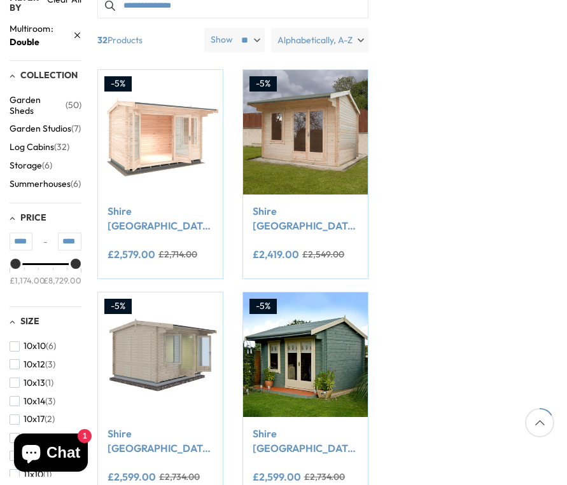
scroll to position [246, 0]
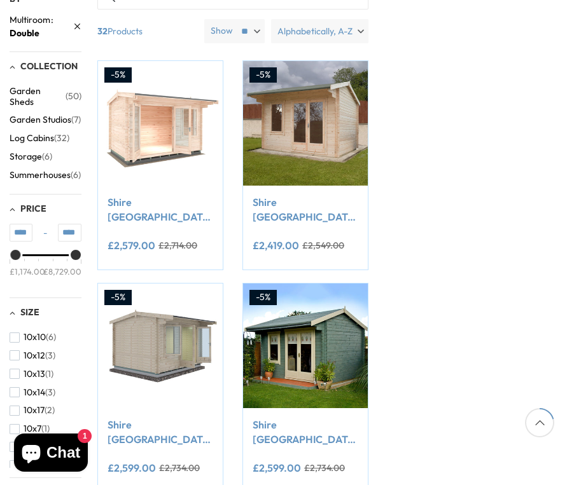
click at [41, 139] on span "Log Cabins" at bounding box center [32, 138] width 45 height 11
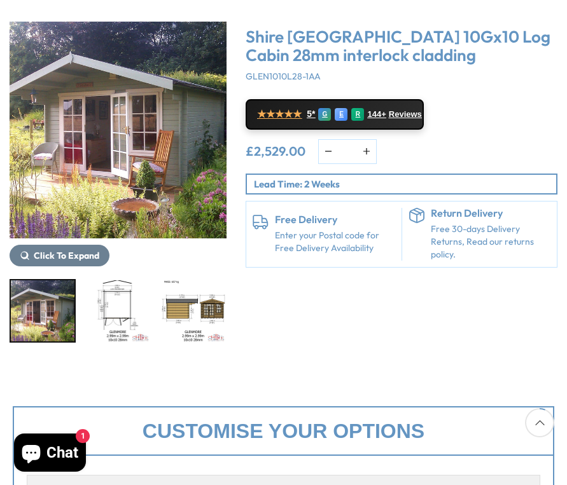
scroll to position [155, 0]
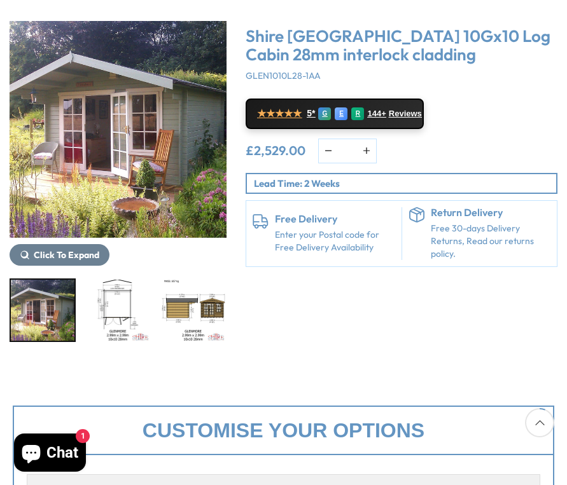
click at [162, 160] on img "1 / 21" at bounding box center [118, 129] width 217 height 217
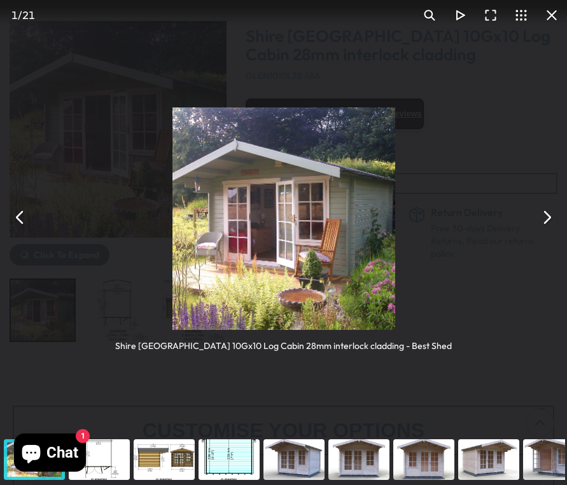
click at [550, 214] on button "You can close this modal content with the ESC key" at bounding box center [546, 217] width 31 height 31
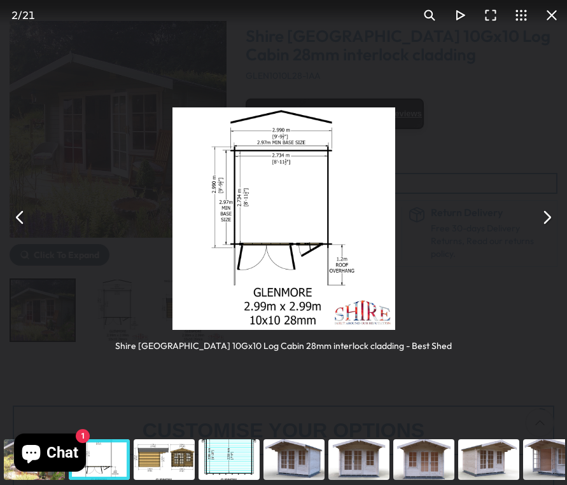
click at [551, 214] on button "You can close this modal content with the ESC key" at bounding box center [546, 217] width 31 height 31
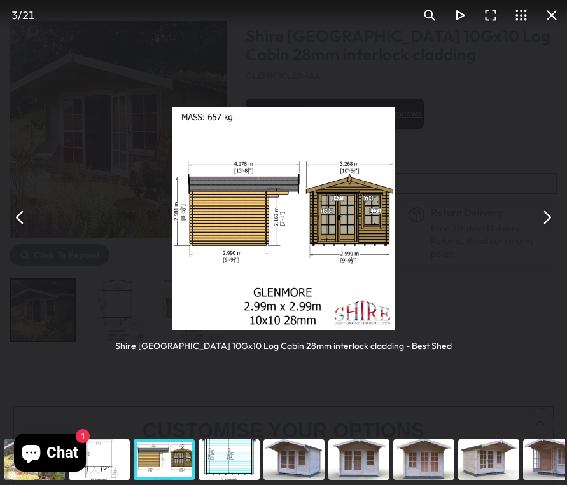
click at [551, 214] on button "You can close this modal content with the ESC key" at bounding box center [546, 217] width 31 height 31
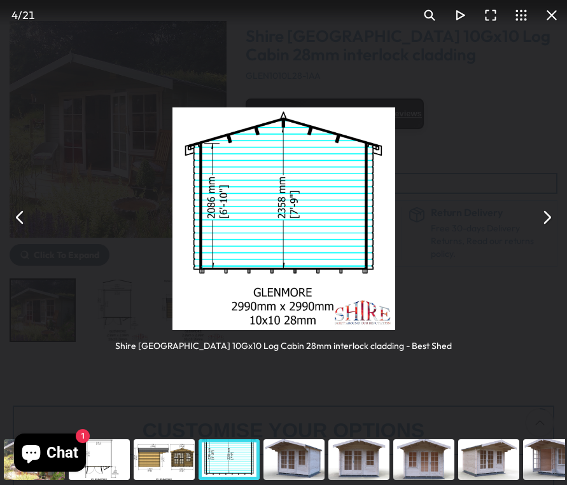
click at [552, 211] on button "You can close this modal content with the ESC key" at bounding box center [546, 217] width 31 height 31
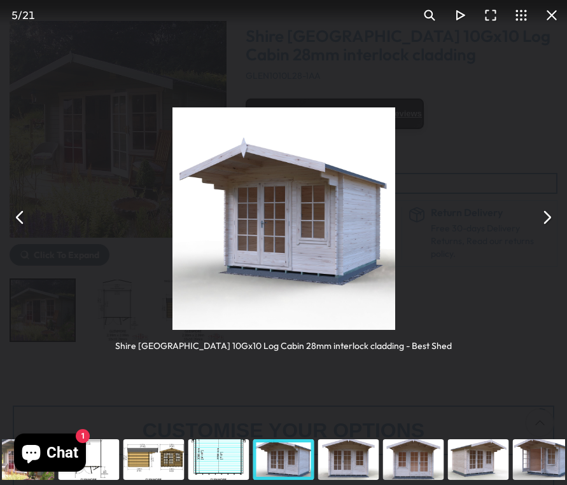
click at [550, 216] on button "You can close this modal content with the ESC key" at bounding box center [546, 217] width 31 height 31
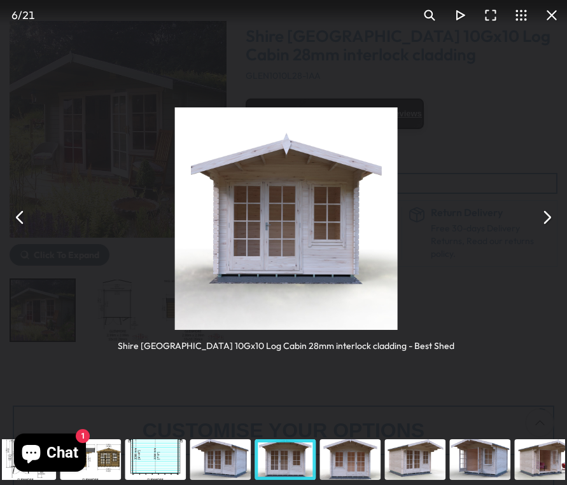
click at [550, 216] on button "You can close this modal content with the ESC key" at bounding box center [546, 217] width 31 height 31
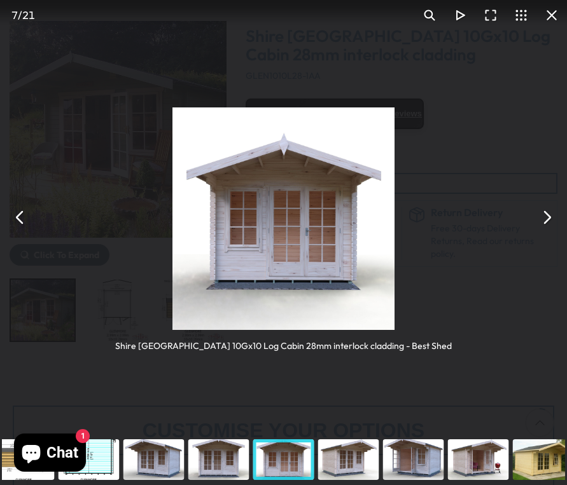
click at [549, 212] on button "You can close this modal content with the ESC key" at bounding box center [546, 217] width 31 height 31
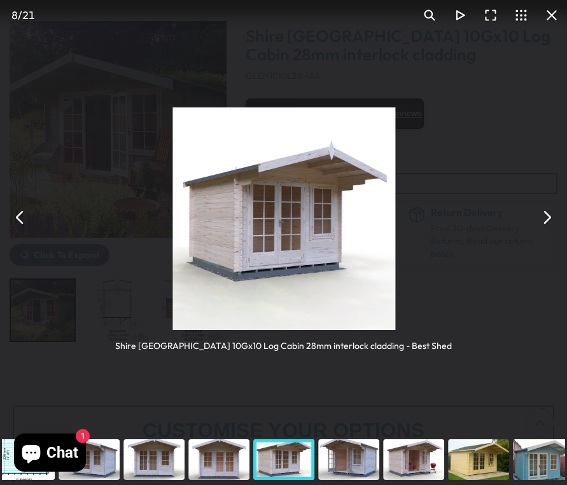
click at [549, 213] on button "You can close this modal content with the ESC key" at bounding box center [546, 217] width 31 height 31
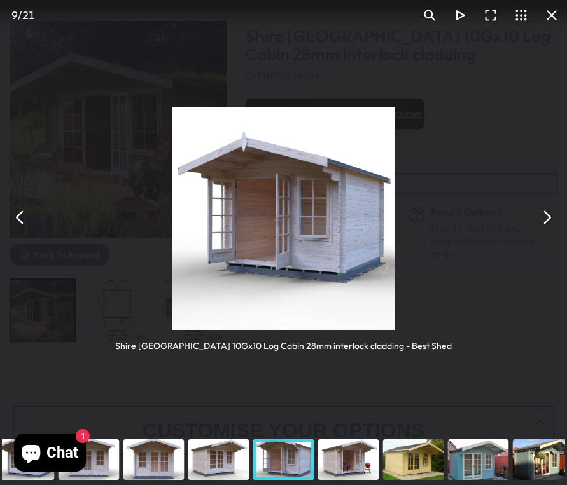
click at [550, 13] on button "You can close this modal content with the ESC key" at bounding box center [551, 15] width 31 height 31
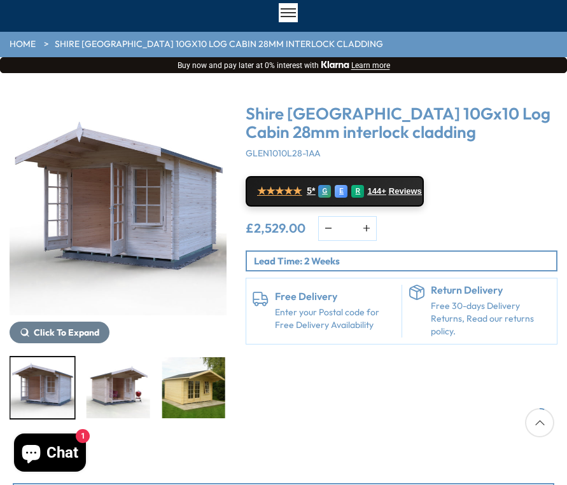
scroll to position [155, 0]
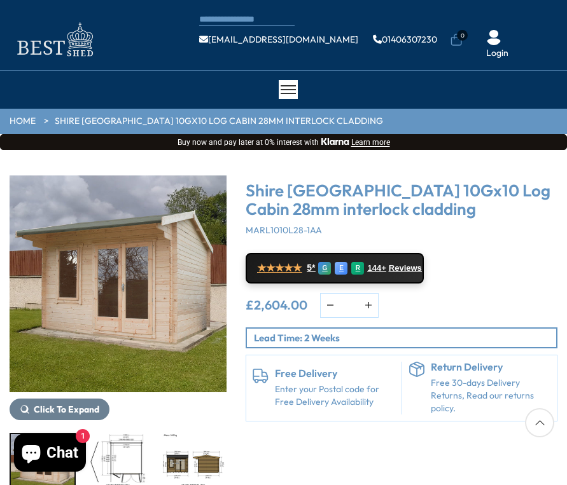
click at [129, 449] on img "2 / 13" at bounding box center [119, 465] width 64 height 61
click at [125, 463] on img "2 / 13" at bounding box center [119, 465] width 64 height 61
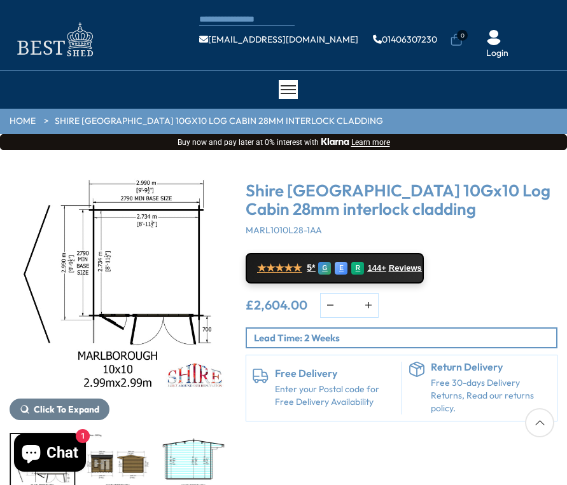
click at [125, 463] on img "3 / 13" at bounding box center [119, 465] width 64 height 61
